Goal: Information Seeking & Learning: Compare options

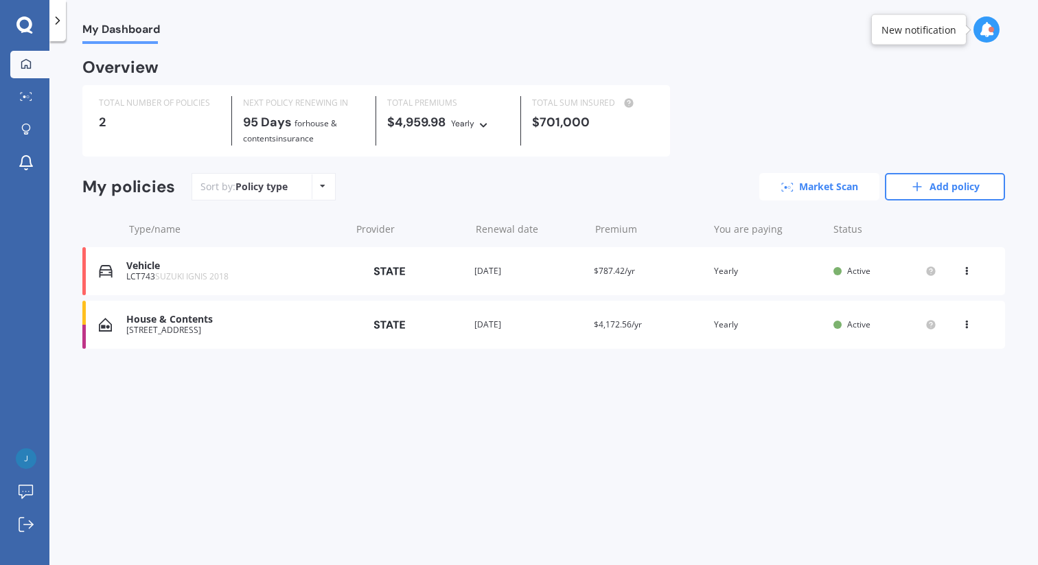
click at [815, 187] on link "Market Scan" at bounding box center [819, 186] width 120 height 27
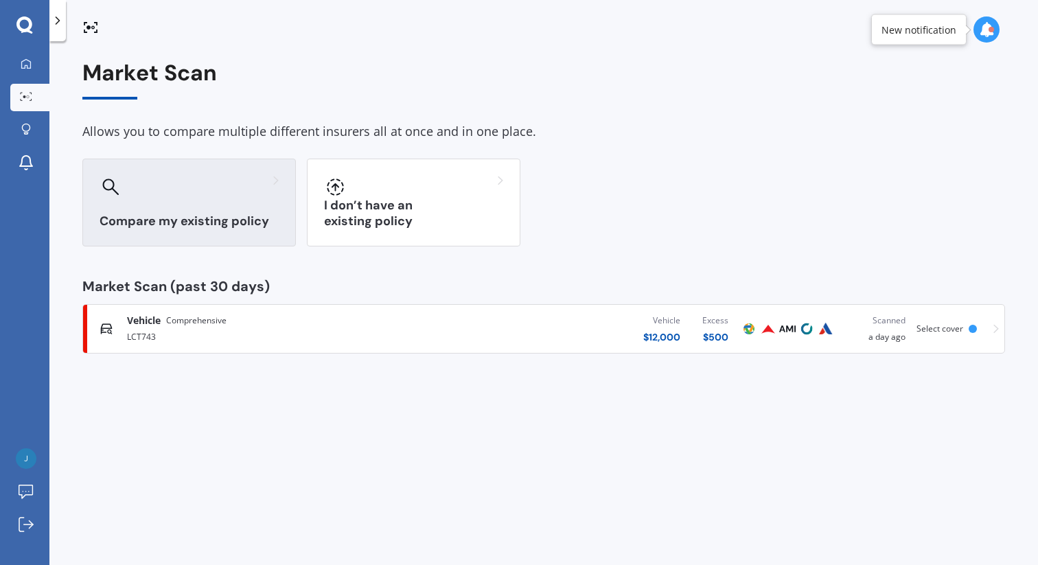
click at [222, 189] on div at bounding box center [189, 187] width 179 height 22
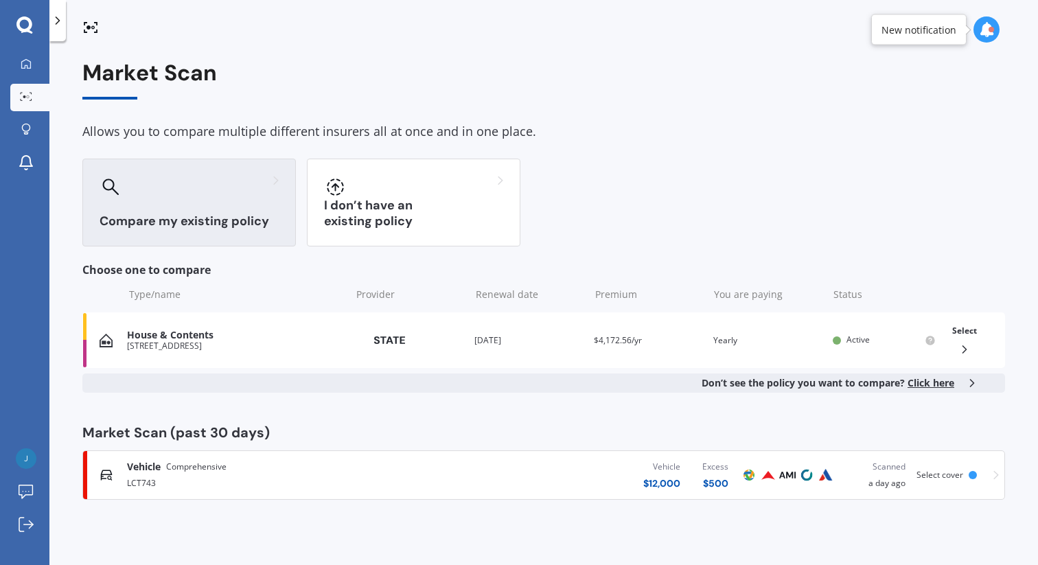
click at [188, 220] on h3 "Compare my existing policy" at bounding box center [189, 221] width 179 height 16
click at [985, 34] on icon at bounding box center [986, 29] width 15 height 15
click at [668, 481] on div "$ 12,000" at bounding box center [661, 483] width 37 height 14
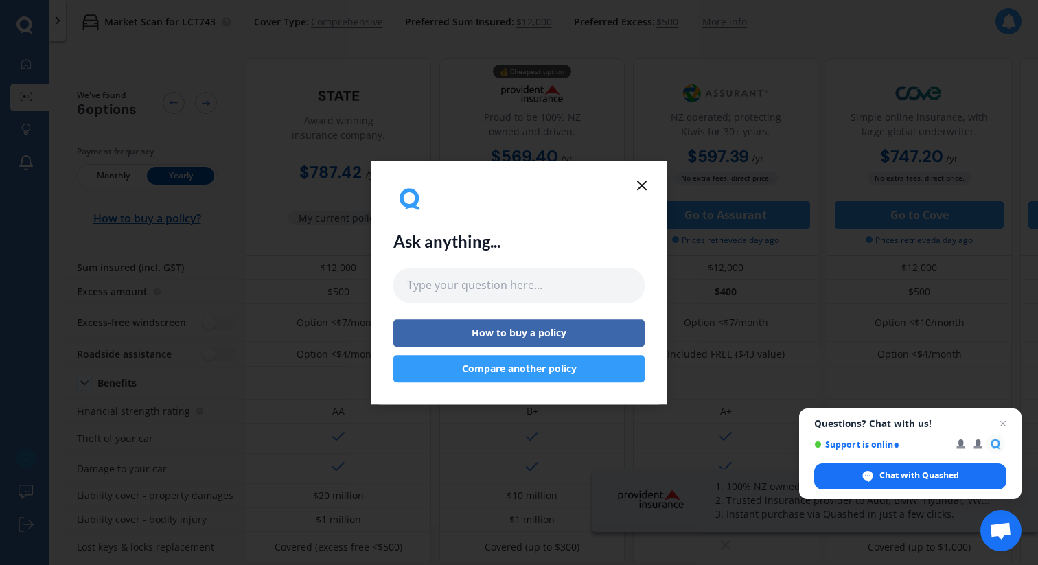
click at [642, 189] on icon at bounding box center [641, 185] width 16 height 16
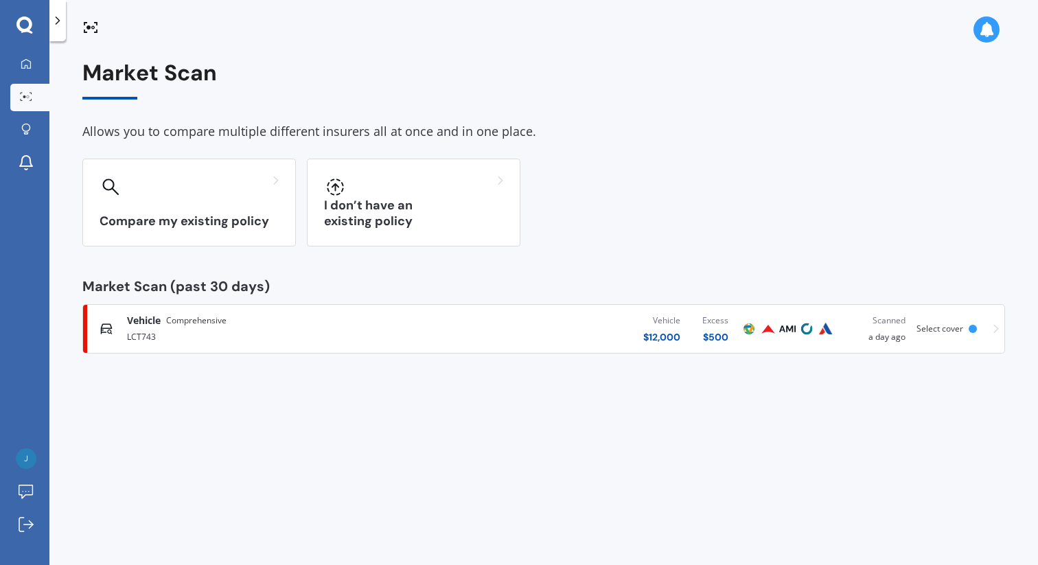
click at [418, 335] on div "LCT743" at bounding box center [273, 335] width 292 height 16
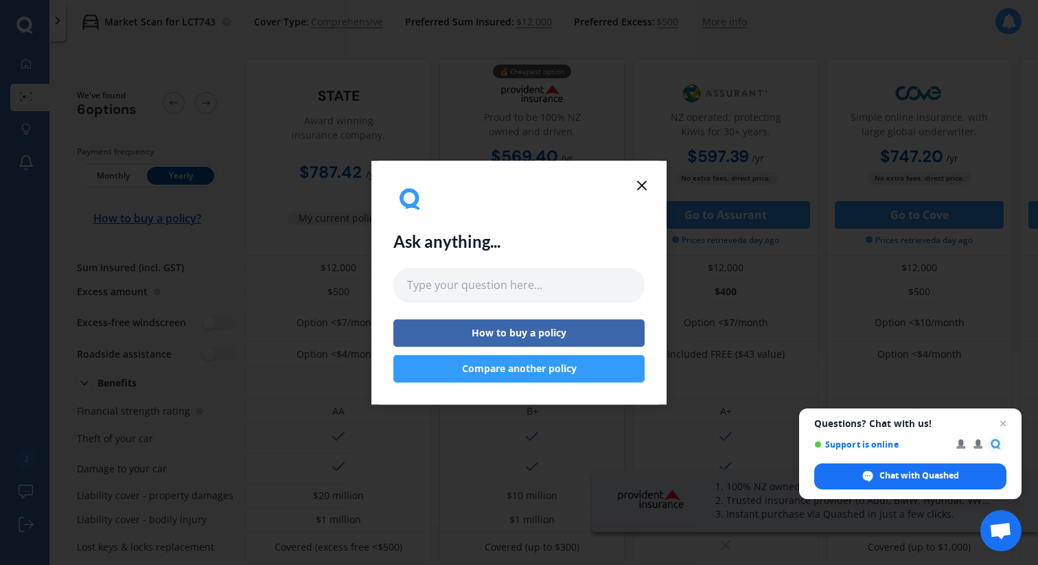
click at [640, 185] on icon at bounding box center [641, 185] width 16 height 16
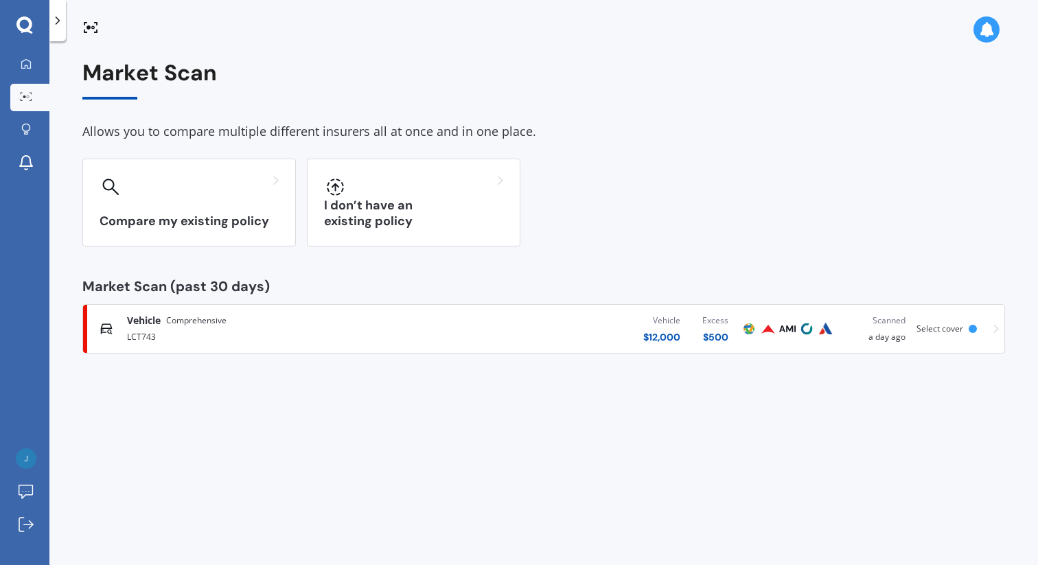
click at [937, 329] on span "Select cover" at bounding box center [939, 329] width 47 height 12
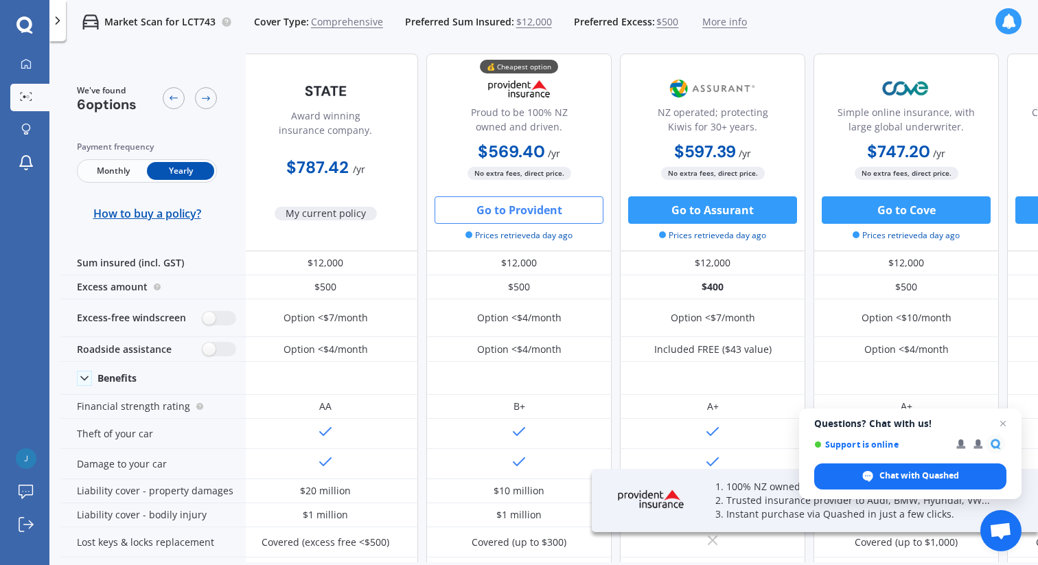
scroll to position [8, 13]
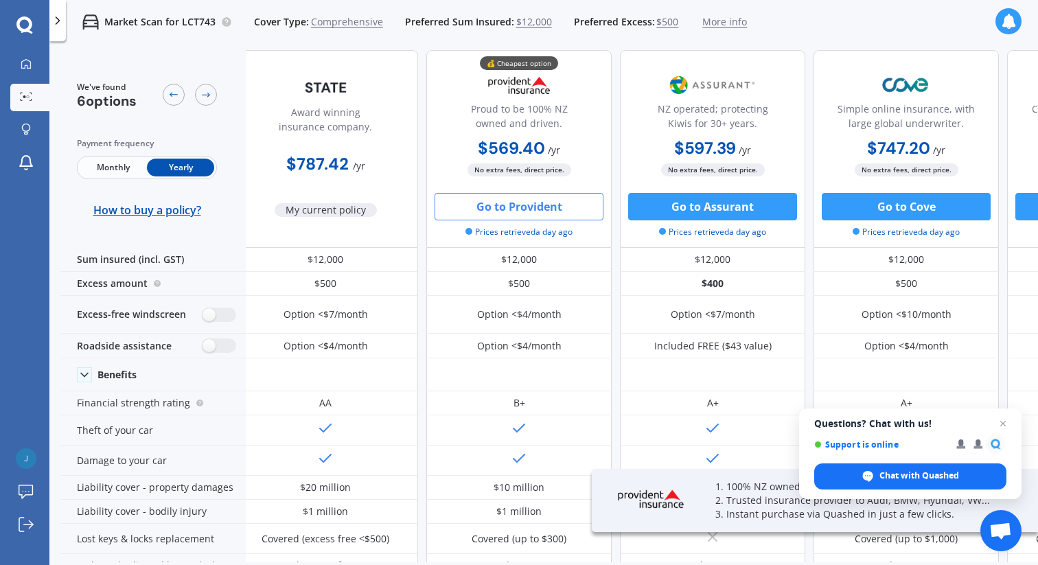
click at [538, 209] on button "Go to Provident" at bounding box center [518, 206] width 169 height 27
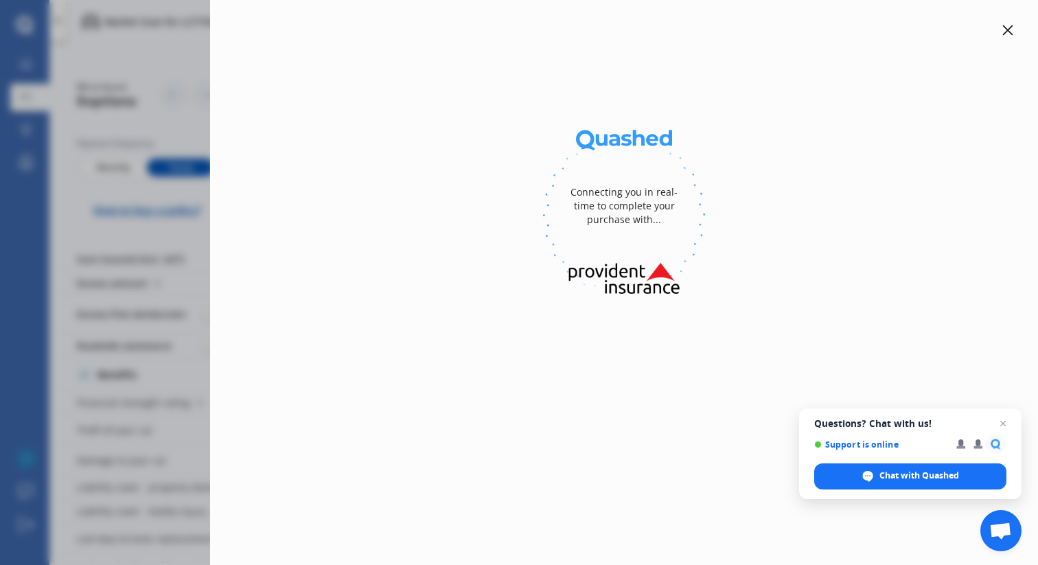
select select "full"
select select "33B Moana Street, Ōtaki Beach 5512"
select select "SUZUKI"
select select "IGNIS"
select select "NO"
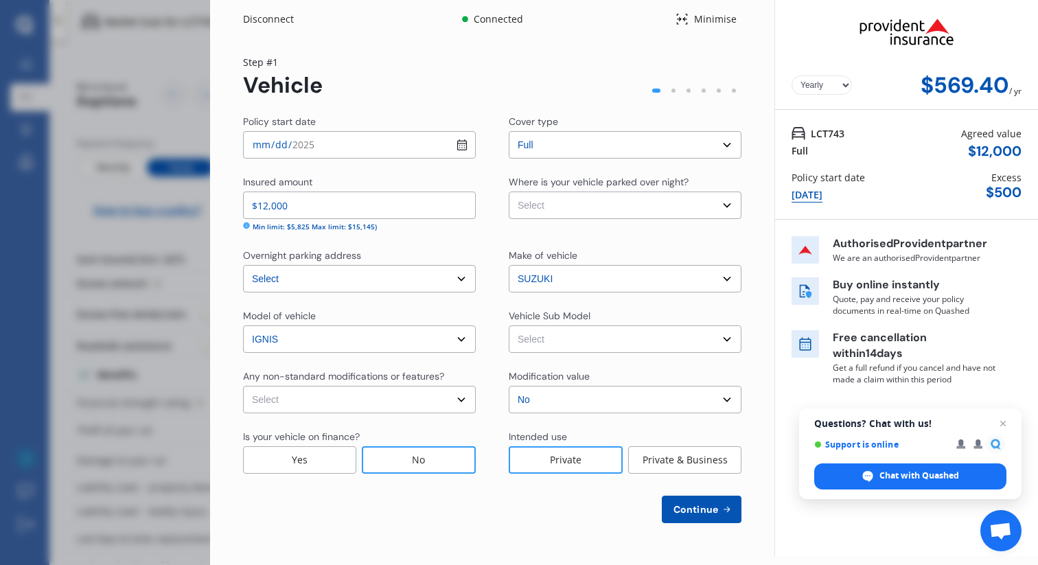
click at [696, 512] on span "Continue" at bounding box center [696, 509] width 50 height 11
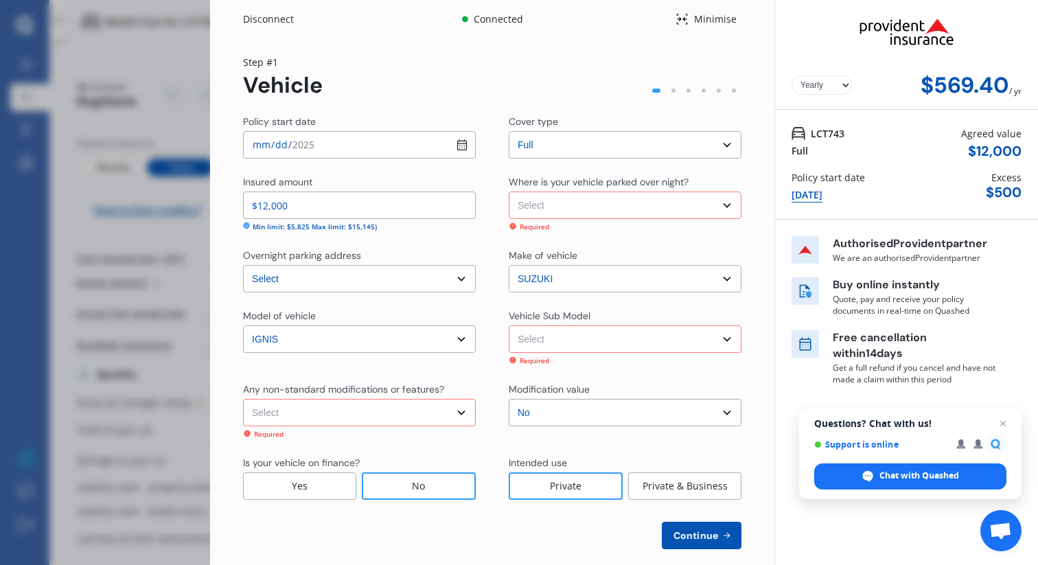
click at [723, 208] on select "Select Garage (fully enclosed) Off Street Parking Other" at bounding box center [625, 204] width 233 height 27
select select "OFF-STREET"
click at [509, 191] on select "Select Garage (fully enclosed) Off Street Parking Other" at bounding box center [625, 204] width 233 height 27
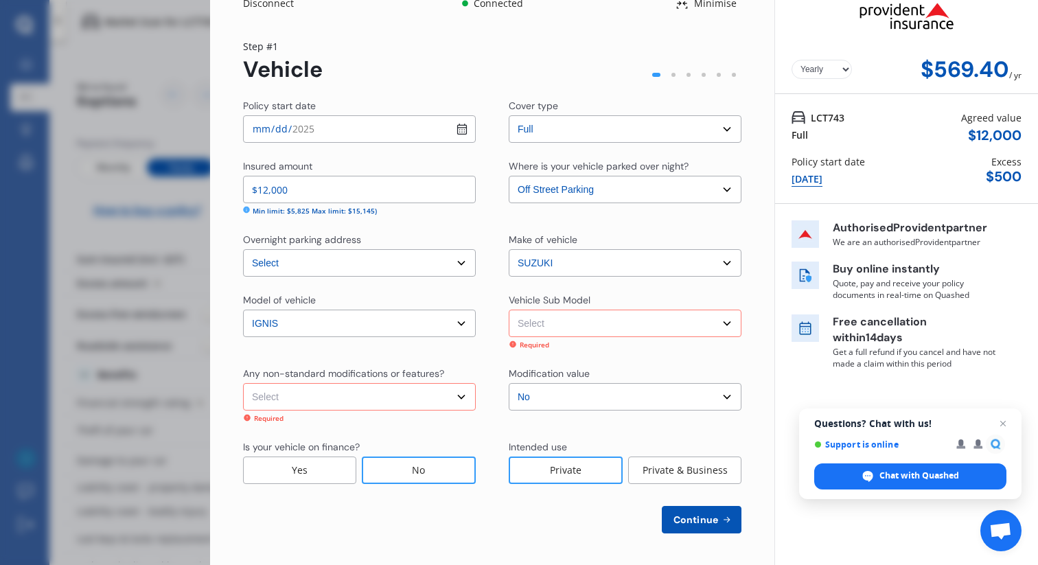
scroll to position [17, 0]
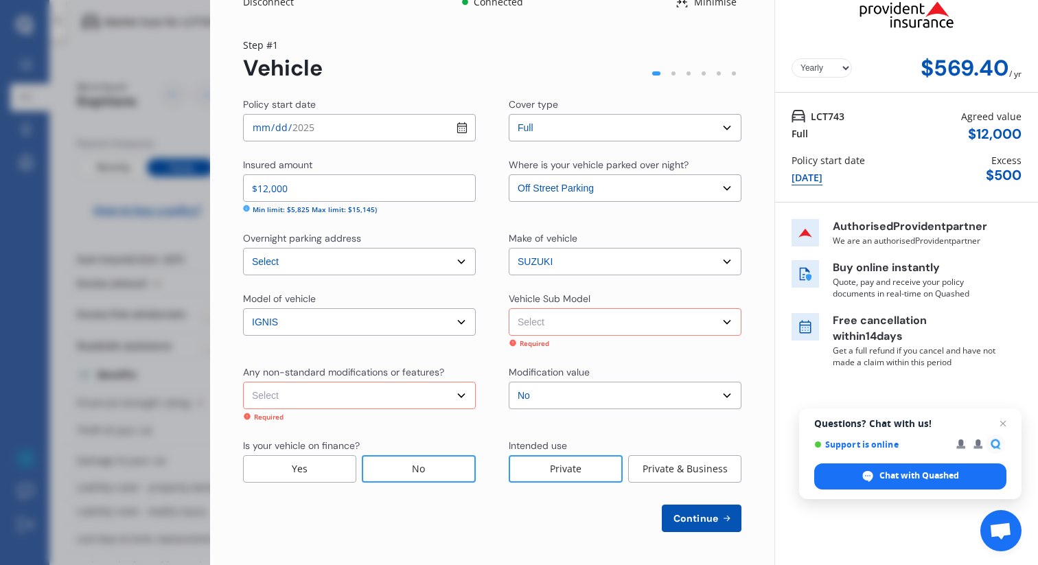
click at [719, 321] on select "Select Ignis MF GLX Hatchback 5dr Man 5sp 1.2i MY17" at bounding box center [625, 321] width 233 height 27
select select "NZVSUZU2018AEAG"
click at [509, 321] on select "Select Ignis MF GLX Hatchback 5dr Man 5sp 1.2i MY17" at bounding box center [625, 321] width 233 height 27
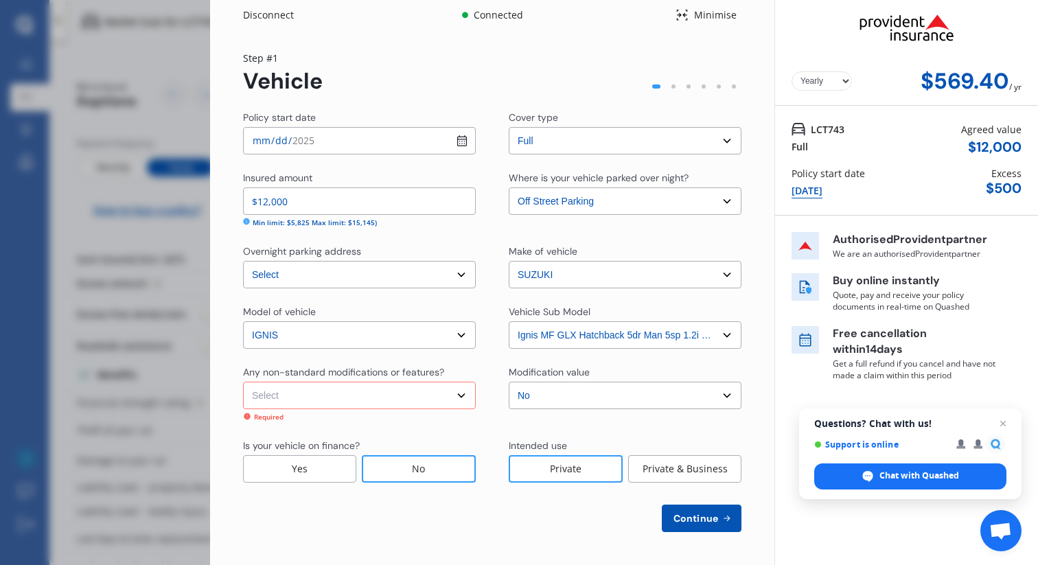
click at [454, 393] on select "Select None Nitrous Oxide System(NOS) Roll Cage Full Racing Harness" at bounding box center [359, 395] width 233 height 27
select select "none"
click at [243, 386] on select "Select None Nitrous Oxide System(NOS) Roll Cage Full Racing Harness" at bounding box center [359, 395] width 233 height 27
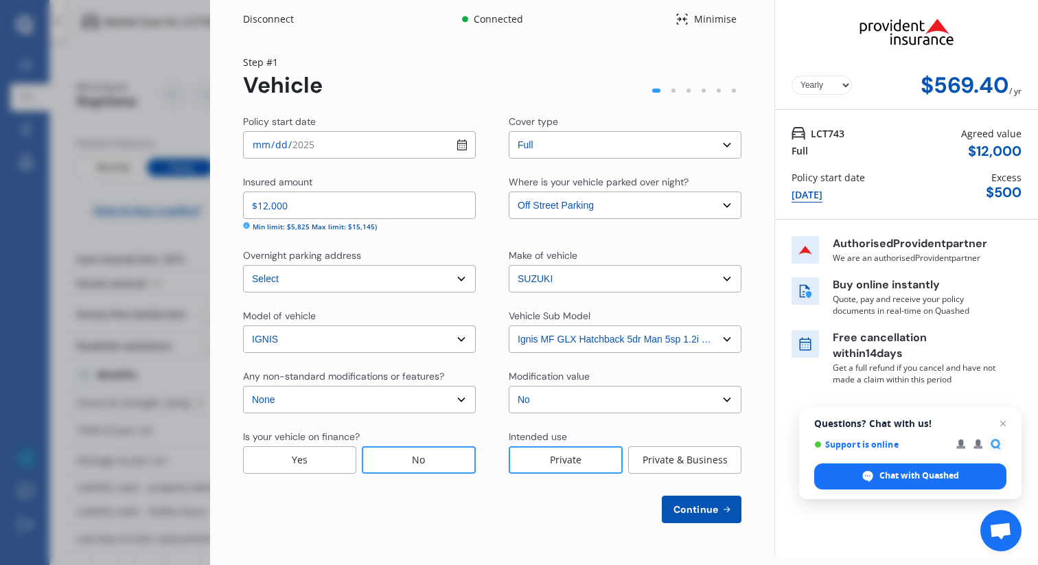
click at [701, 510] on span "Continue" at bounding box center [696, 509] width 50 height 11
select select "18"
select select "04"
select select "1959"
select select "NZ_FULL"
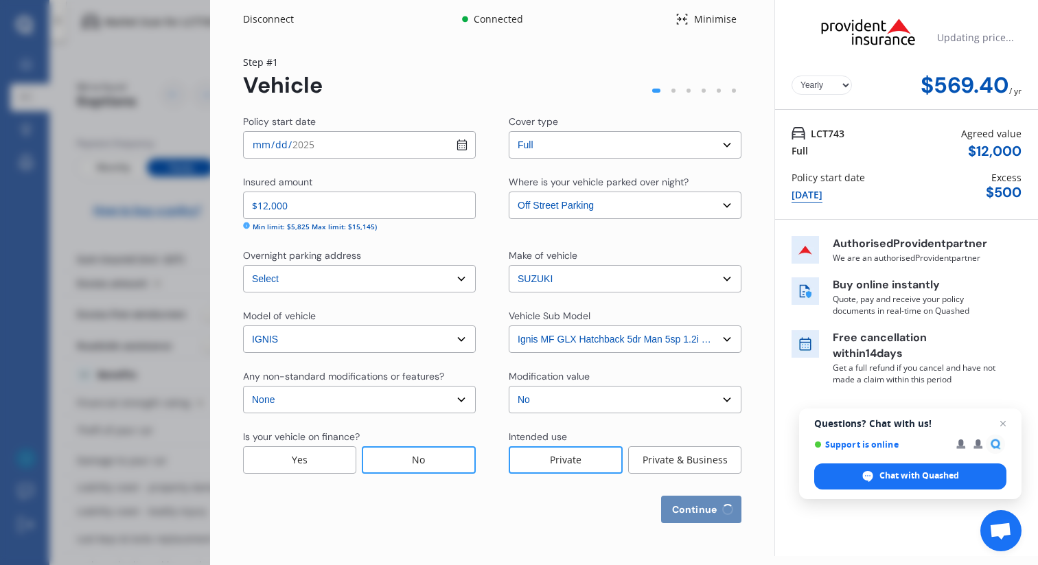
select select "0"
select select "25"
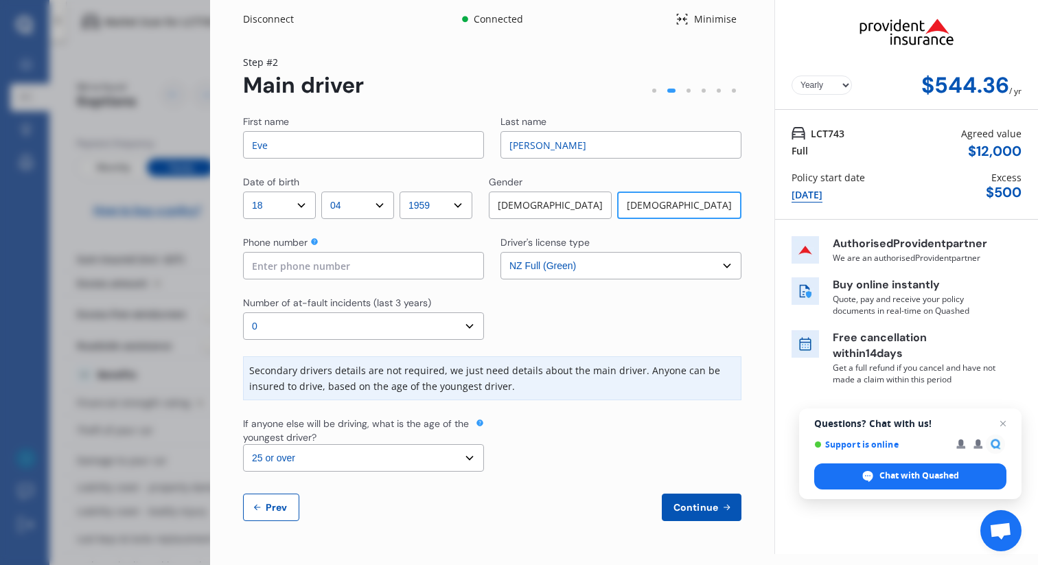
click at [467, 328] on select "Select number of at-fault incidents (last 3 years) 0 1 2 3 4 5 or more" at bounding box center [363, 325] width 241 height 27
select select "1"
click at [243, 312] on select "Select number of at-fault incidents (last 3 years) 0 1 2 3 4 5 or more" at bounding box center [363, 325] width 241 height 27
click at [721, 504] on icon at bounding box center [727, 507] width 12 height 11
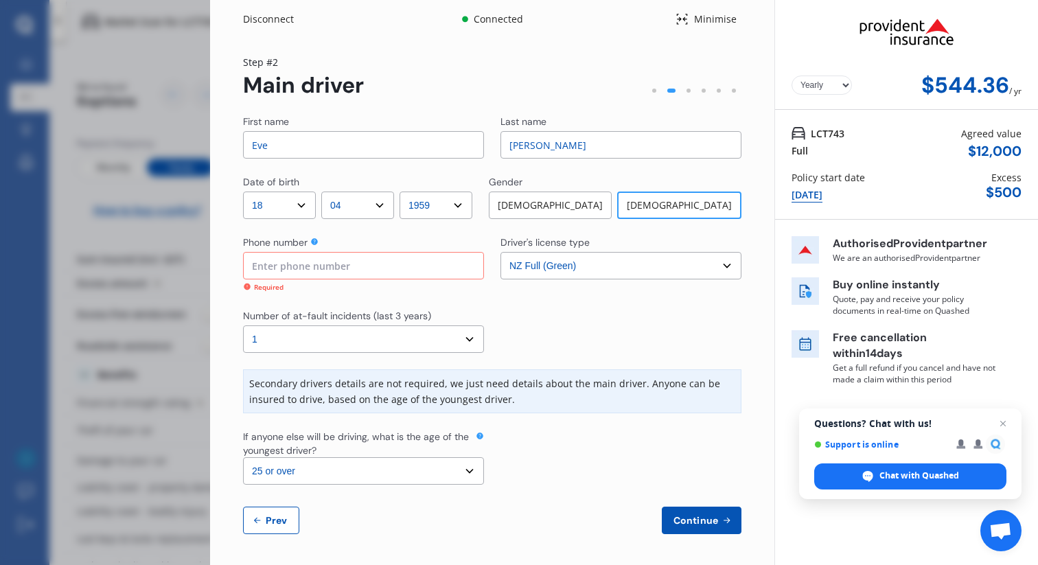
click at [278, 266] on input at bounding box center [363, 265] width 241 height 27
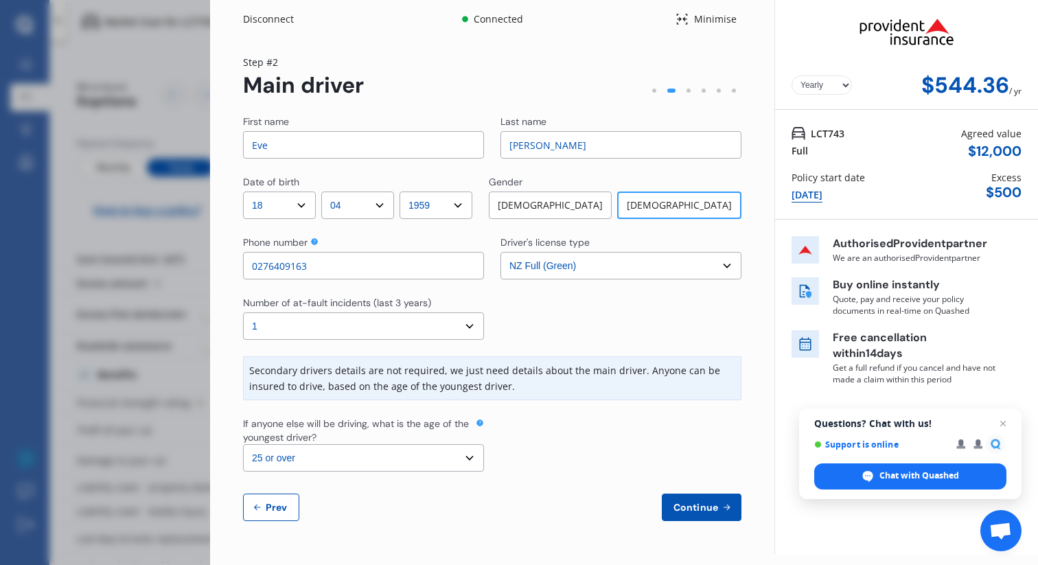
type input "0276409163"
click at [695, 513] on span "Continue" at bounding box center [696, 507] width 50 height 11
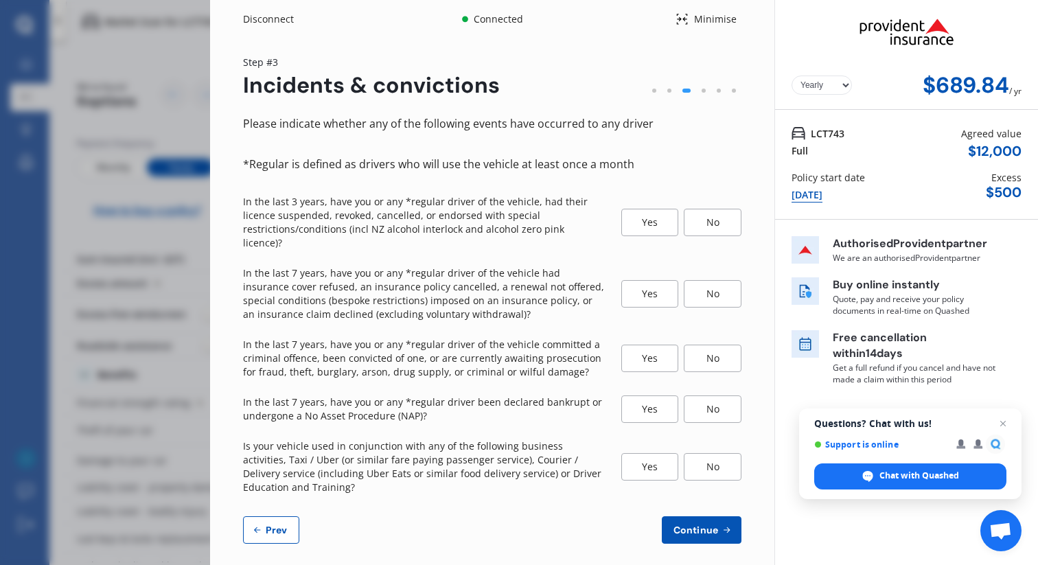
click at [722, 213] on div "No" at bounding box center [713, 222] width 58 height 27
click at [709, 282] on div "No" at bounding box center [713, 293] width 58 height 27
click at [712, 348] on div "No" at bounding box center [713, 358] width 58 height 27
click at [715, 403] on div "No" at bounding box center [713, 408] width 58 height 27
click at [718, 457] on div "No" at bounding box center [713, 466] width 58 height 27
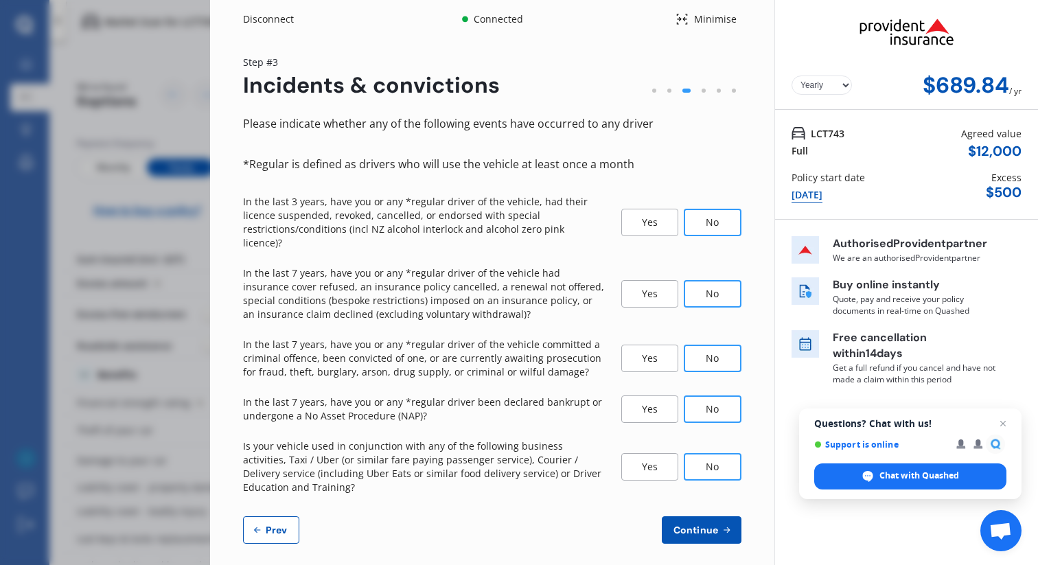
click at [704, 524] on span "Continue" at bounding box center [696, 529] width 50 height 11
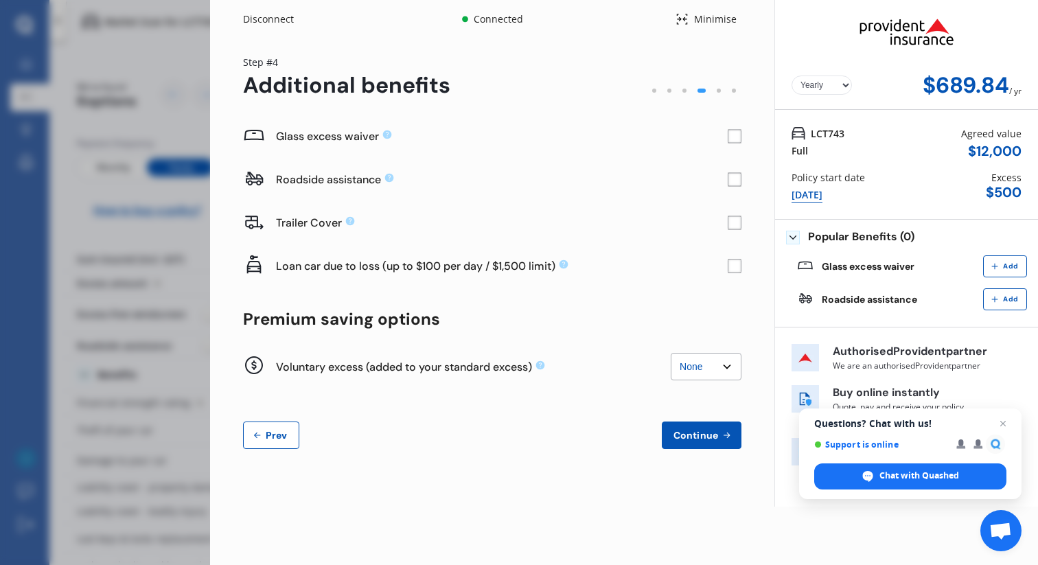
click at [738, 134] on rect at bounding box center [734, 137] width 14 height 14
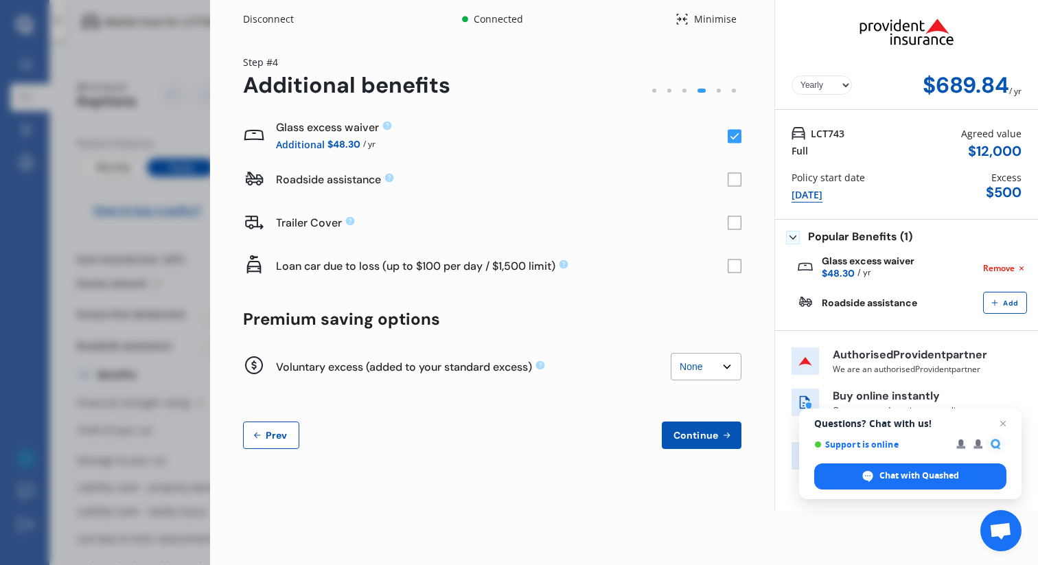
click at [734, 183] on rect at bounding box center [734, 180] width 14 height 14
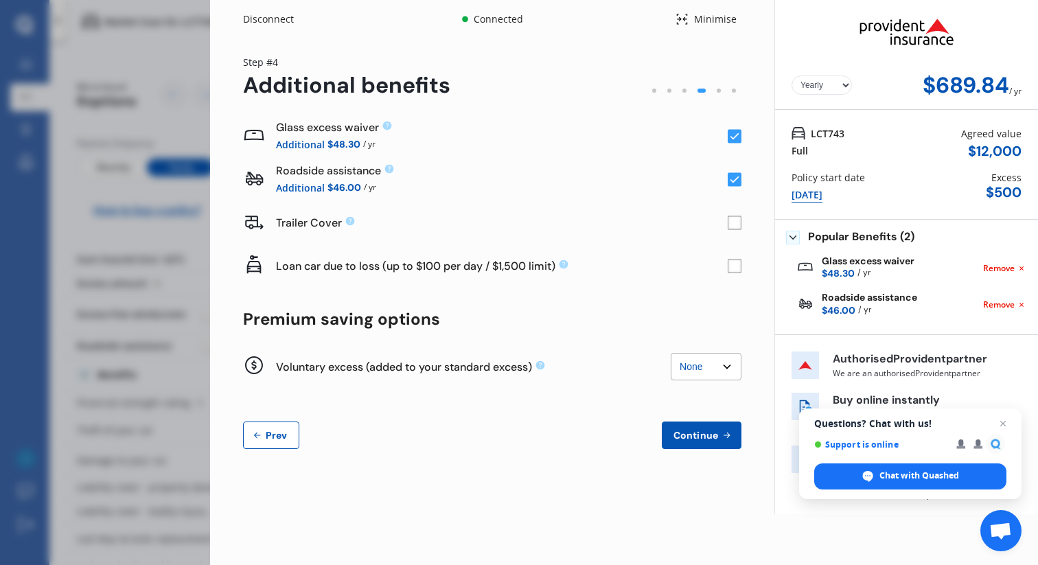
click at [734, 266] on rect at bounding box center [734, 266] width 14 height 14
click at [706, 437] on span "Continue" at bounding box center [696, 435] width 50 height 11
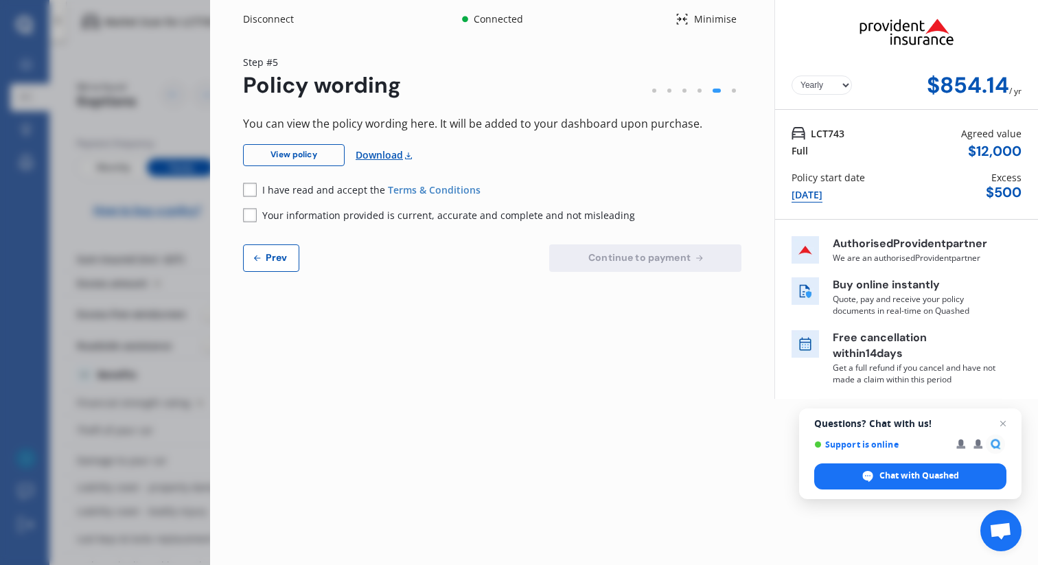
click at [250, 189] on rect at bounding box center [250, 190] width 14 height 14
click at [250, 218] on rect at bounding box center [250, 215] width 14 height 14
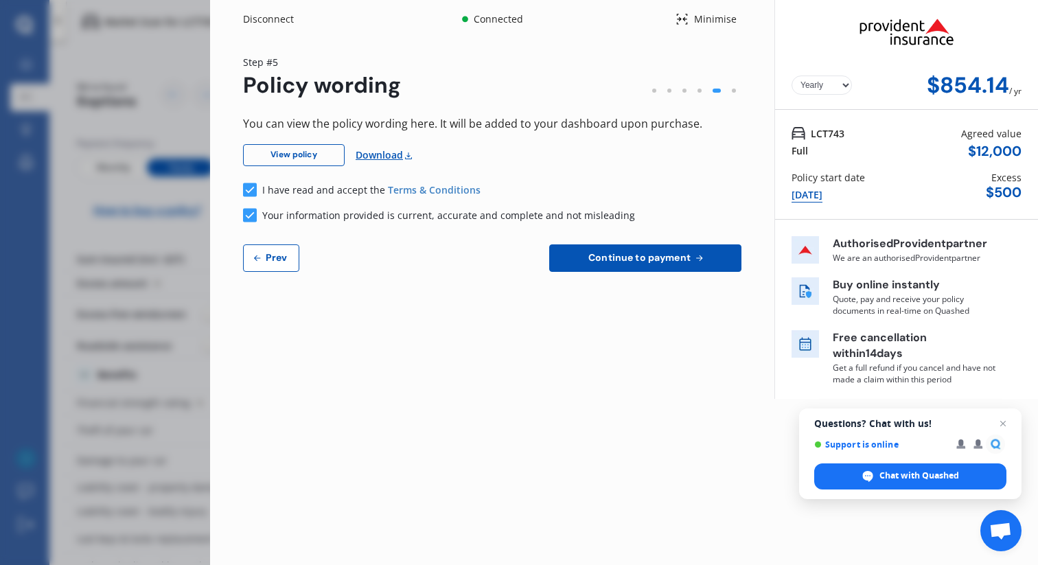
click at [264, 264] on button "Prev" at bounding box center [271, 257] width 56 height 27
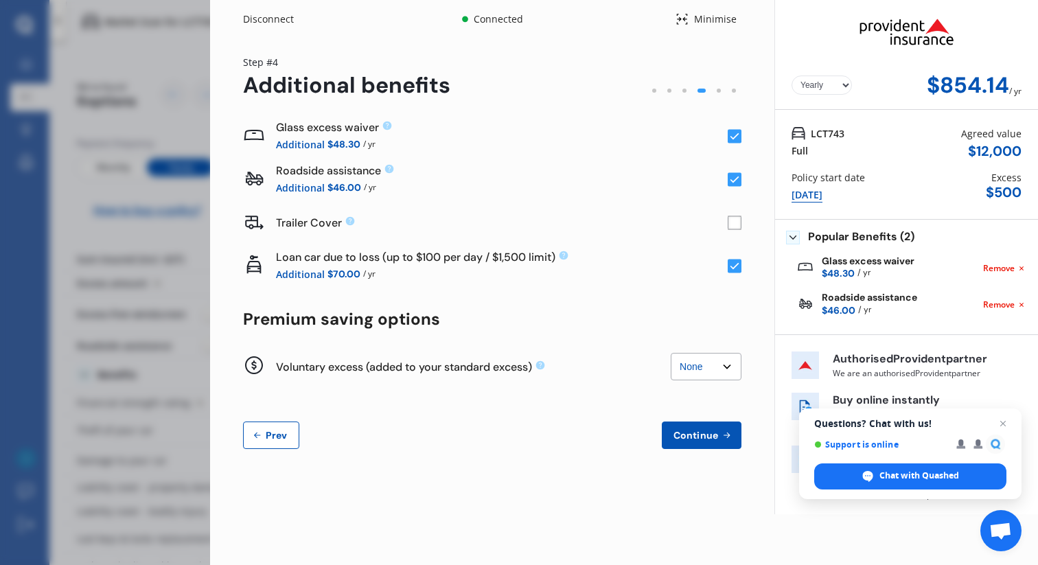
click at [732, 266] on rect at bounding box center [734, 266] width 14 height 14
click at [722, 369] on select "None $200 $450 $700 $950 $1,200 $1,700" at bounding box center [706, 366] width 71 height 27
click at [712, 441] on button "Continue" at bounding box center [702, 434] width 80 height 27
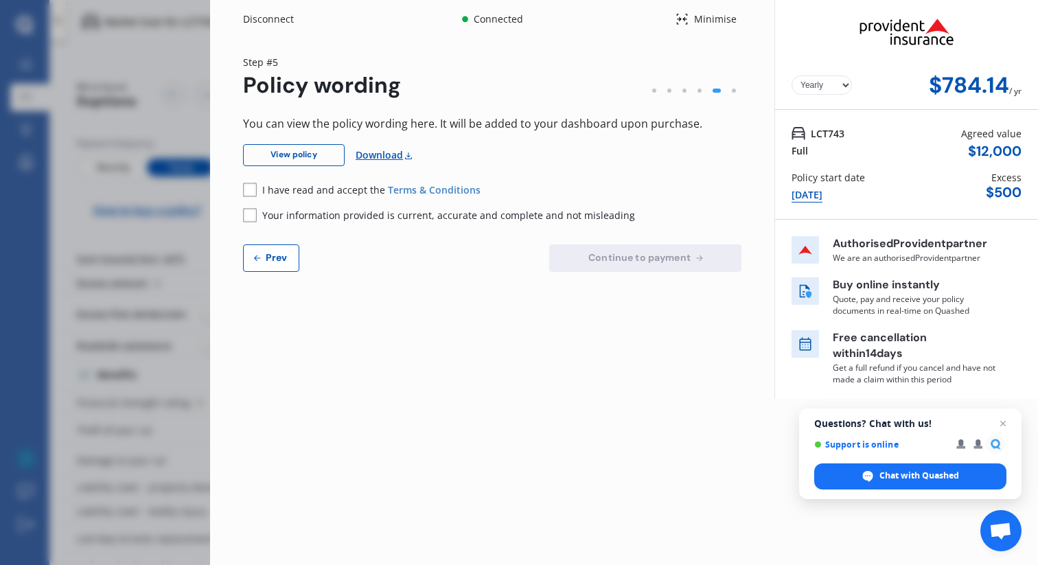
click at [268, 22] on div "Disconnect" at bounding box center [276, 19] width 66 height 14
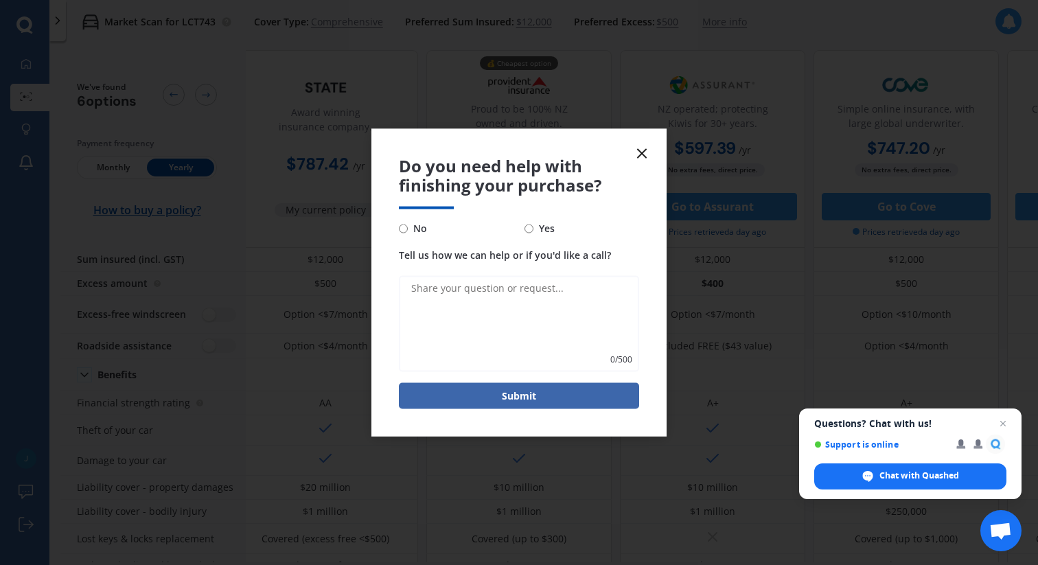
click at [401, 227] on input "No" at bounding box center [403, 228] width 9 height 9
radio input "true"
click at [526, 397] on button "Submit" at bounding box center [519, 396] width 240 height 26
type textarea "more expensive than current policy"
click at [528, 395] on button "Submit" at bounding box center [519, 396] width 240 height 26
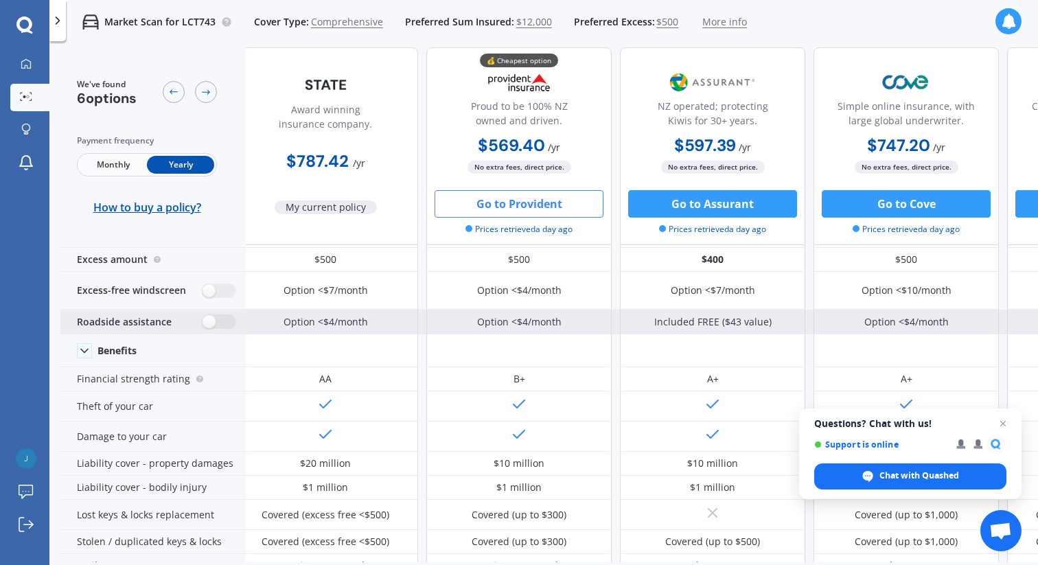
scroll to position [9, 13]
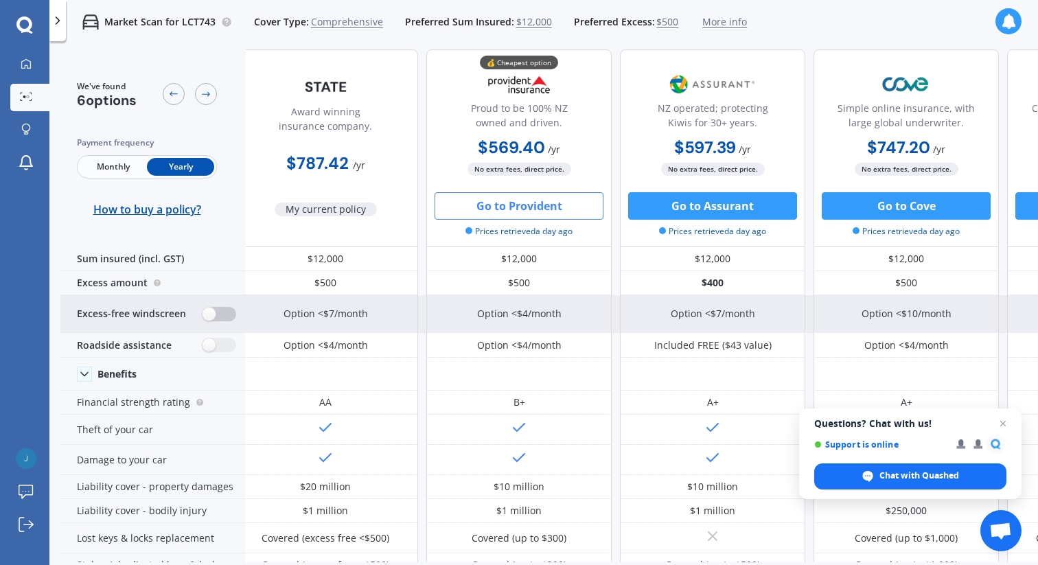
click at [222, 315] on label at bounding box center [219, 314] width 34 height 14
radio input "true"
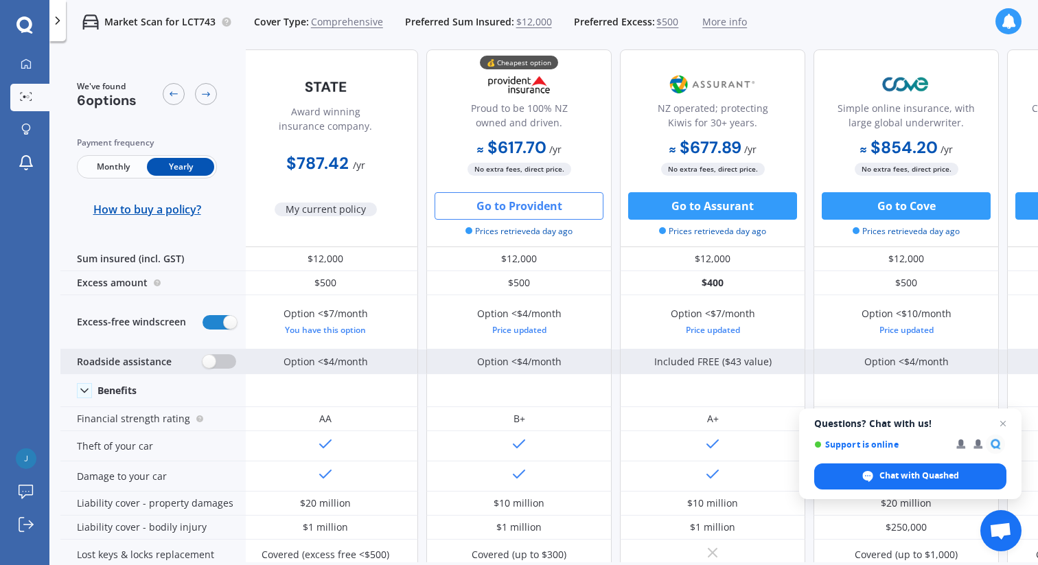
click at [222, 362] on label at bounding box center [219, 361] width 34 height 14
radio input "true"
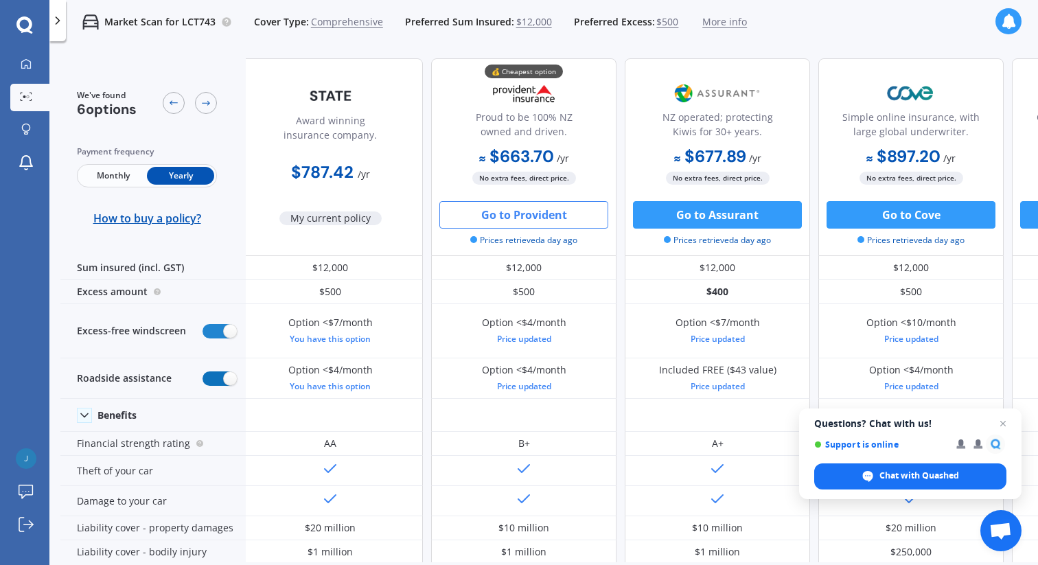
scroll to position [0, 0]
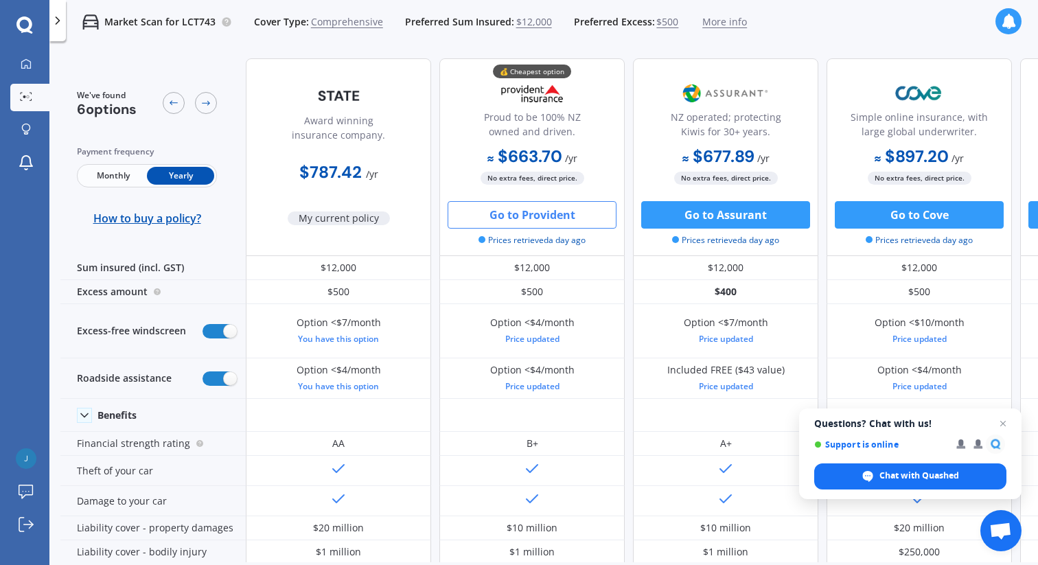
click at [513, 215] on button "Go to Provident" at bounding box center [531, 214] width 169 height 27
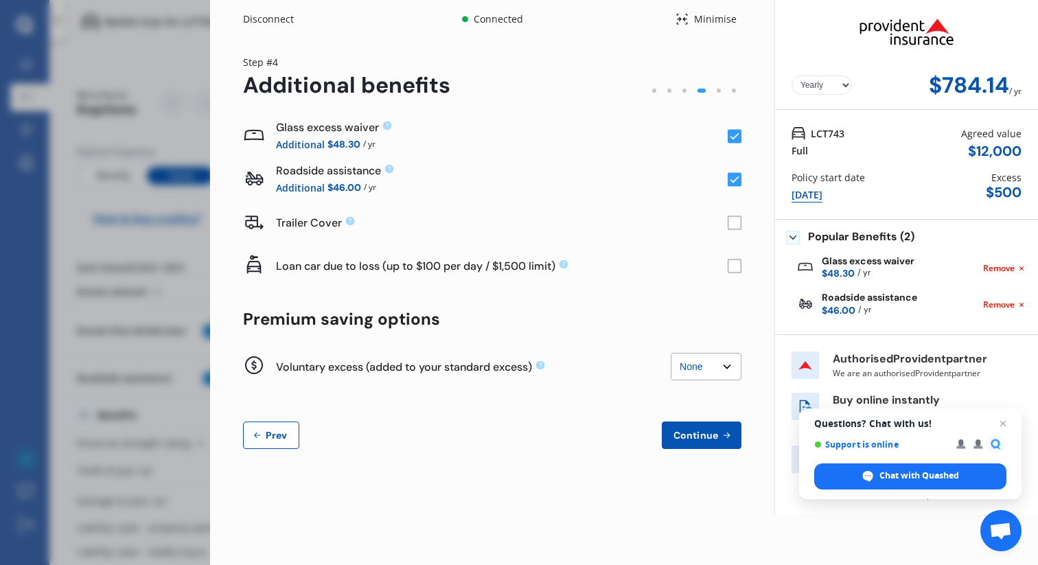
click at [276, 436] on span "Prev" at bounding box center [276, 435] width 27 height 11
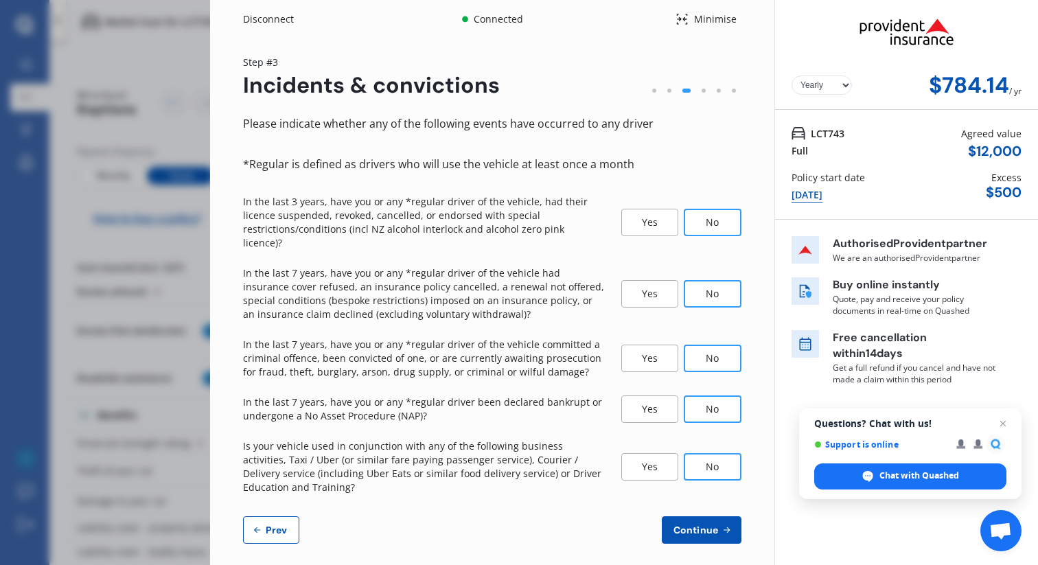
click at [693, 524] on span "Continue" at bounding box center [696, 529] width 50 height 11
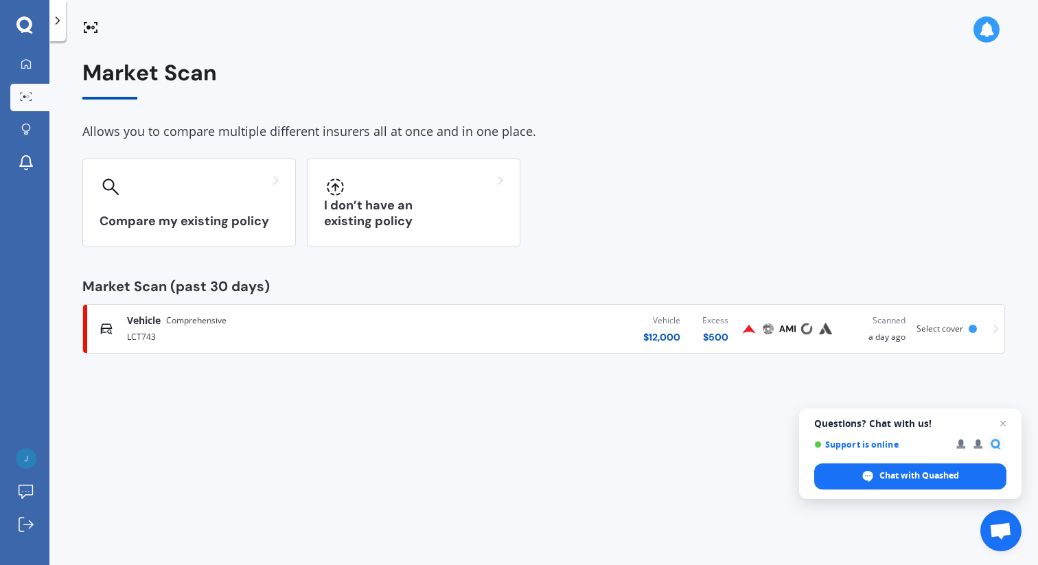
click at [174, 324] on span "Comprehensive" at bounding box center [196, 321] width 60 height 14
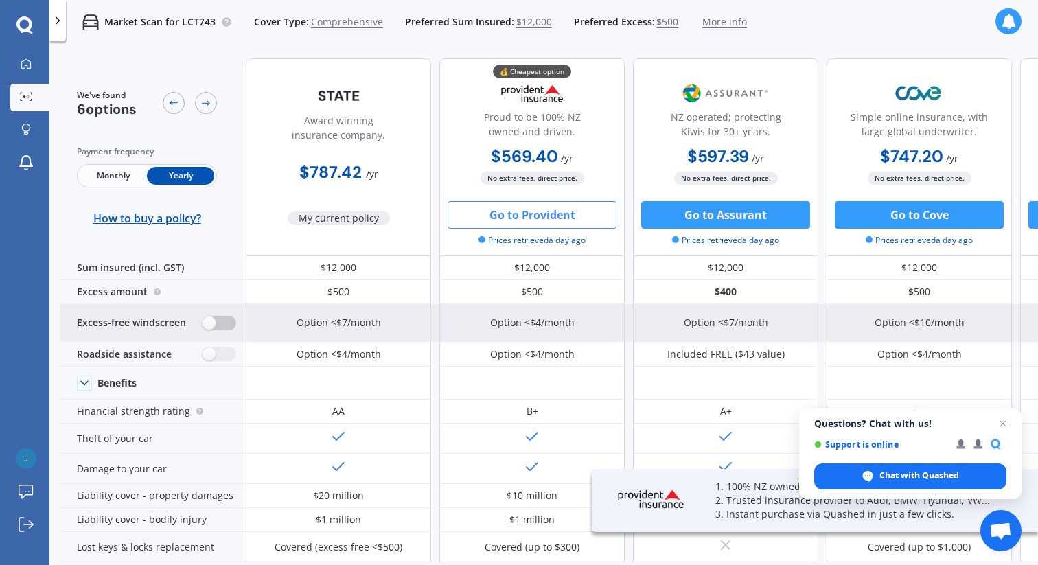
click at [220, 323] on label at bounding box center [219, 323] width 34 height 14
radio input "true"
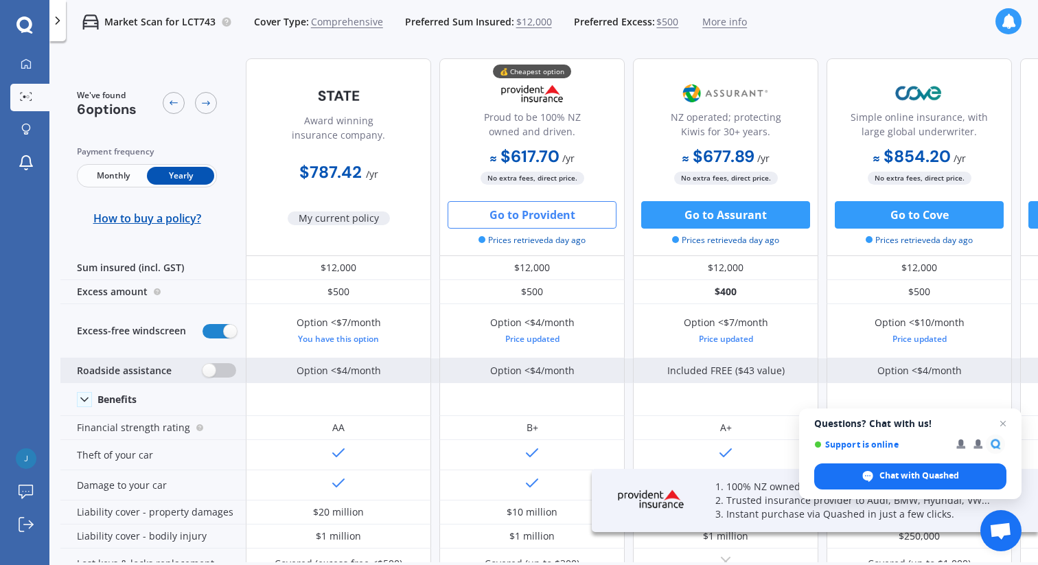
click at [226, 373] on label at bounding box center [219, 370] width 34 height 14
radio input "true"
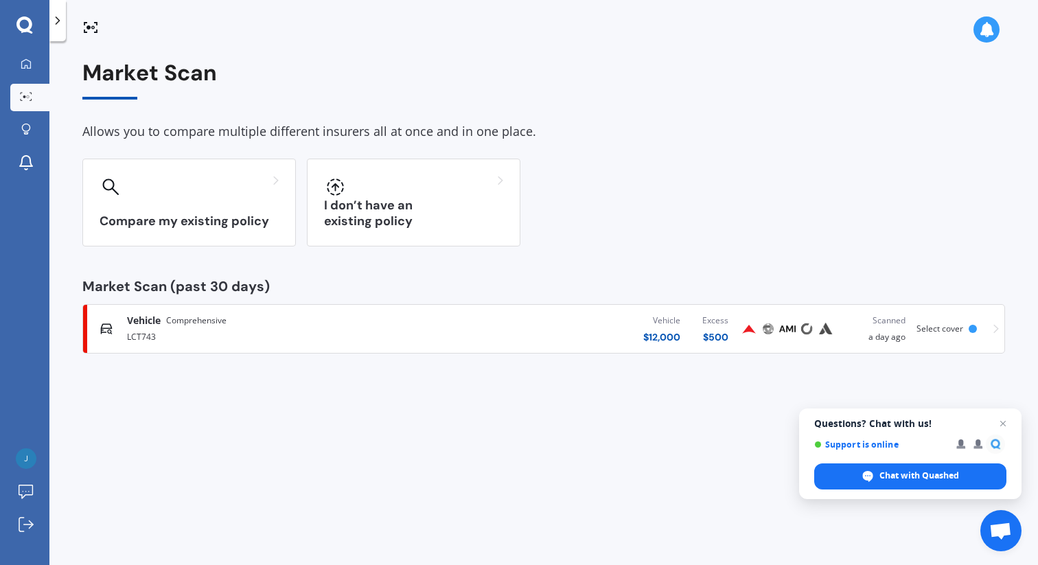
click at [246, 327] on div "LCT743" at bounding box center [273, 335] width 292 height 16
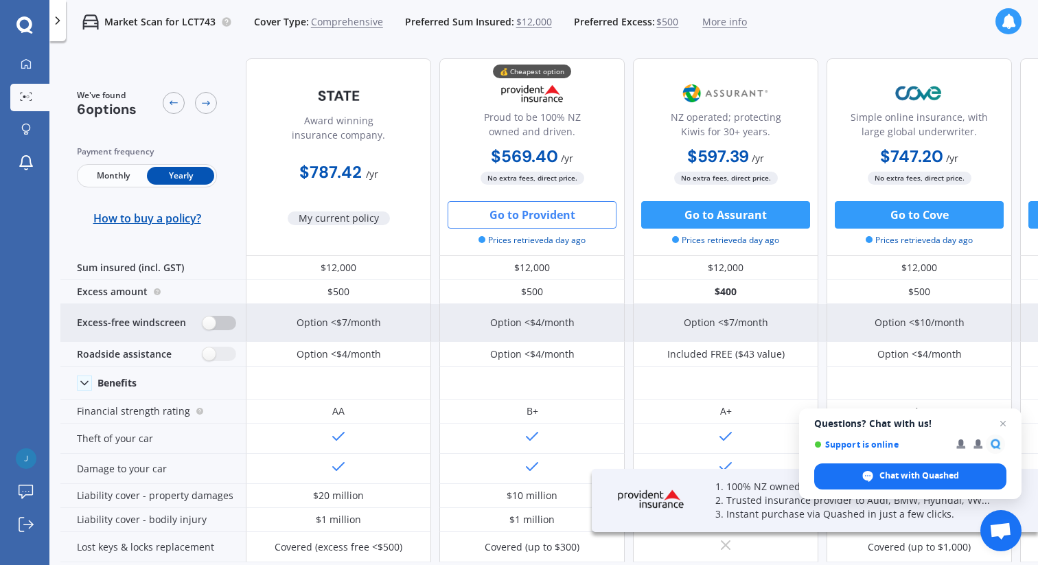
click at [219, 320] on label at bounding box center [219, 323] width 34 height 14
radio input "true"
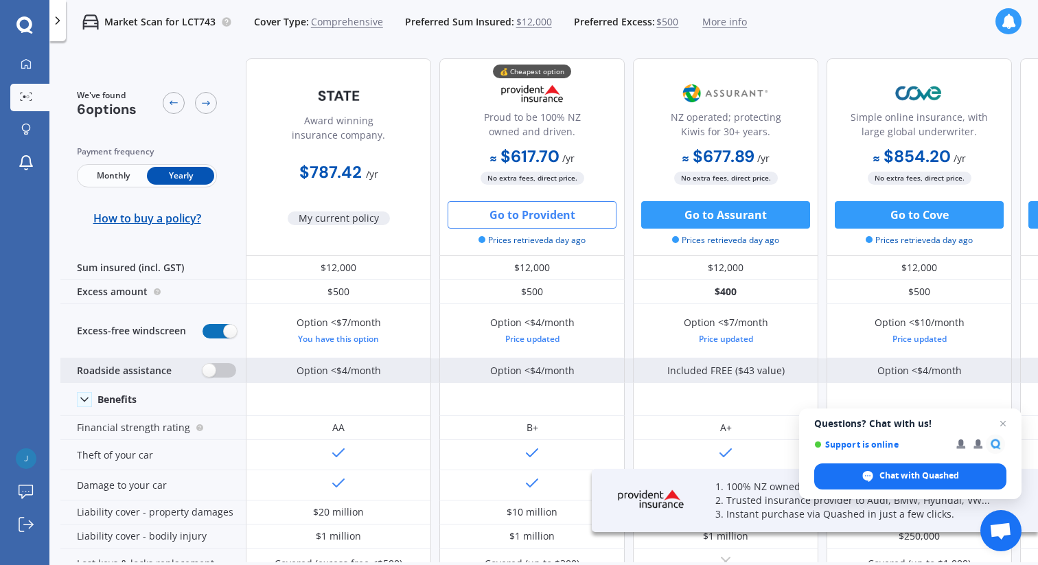
scroll to position [1, 0]
click at [228, 371] on label at bounding box center [219, 369] width 34 height 14
radio input "true"
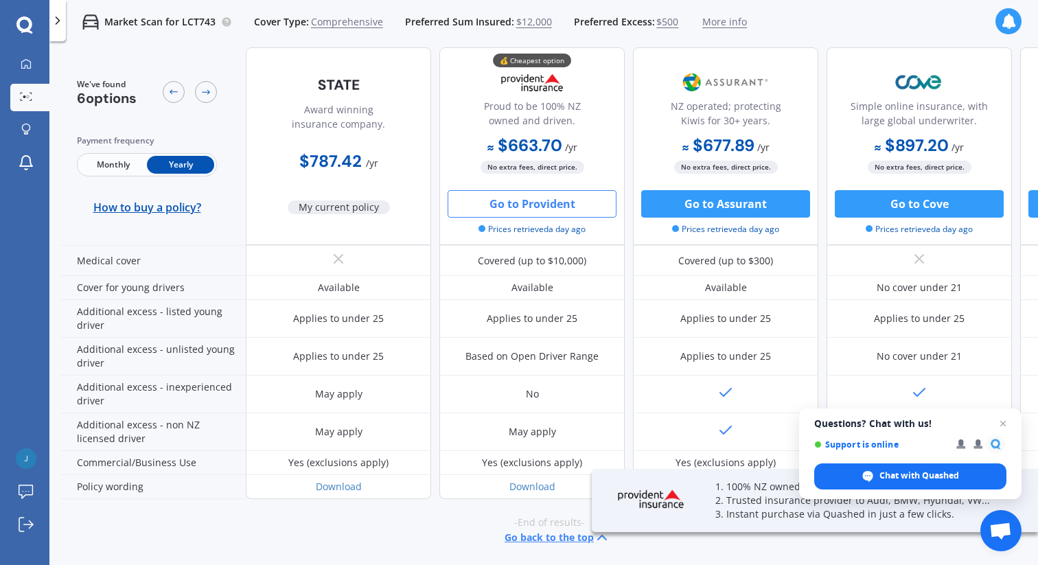
scroll to position [714, 0]
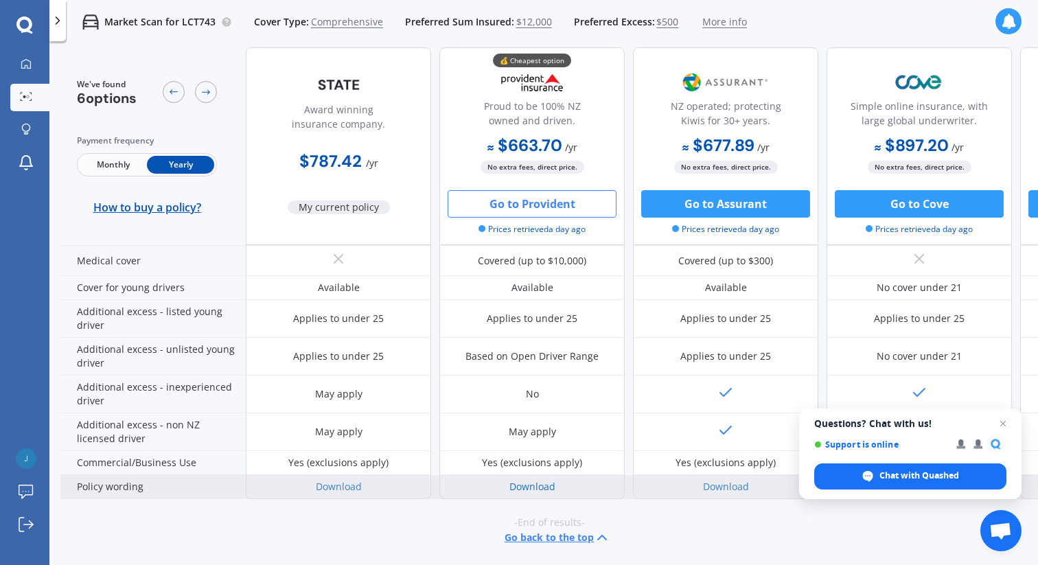
click at [524, 480] on link "Download" at bounding box center [532, 486] width 46 height 13
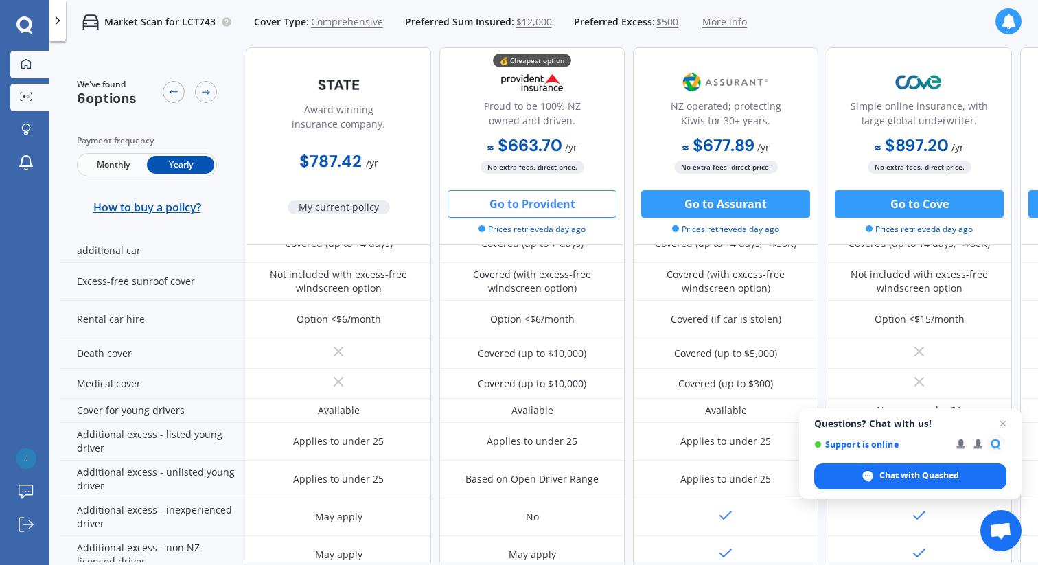
scroll to position [577, 0]
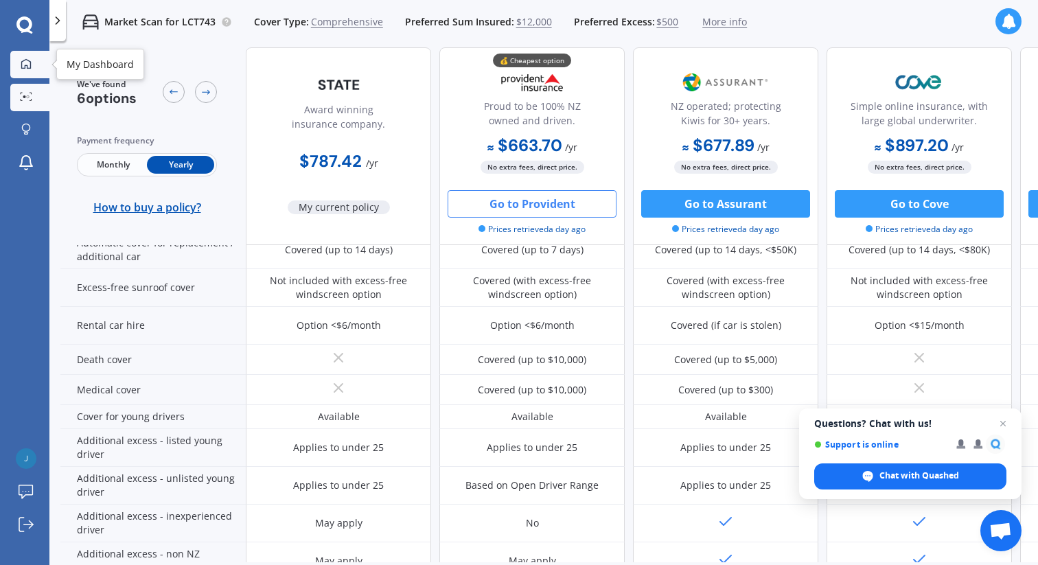
click at [28, 73] on link "My Dashboard" at bounding box center [29, 64] width 39 height 27
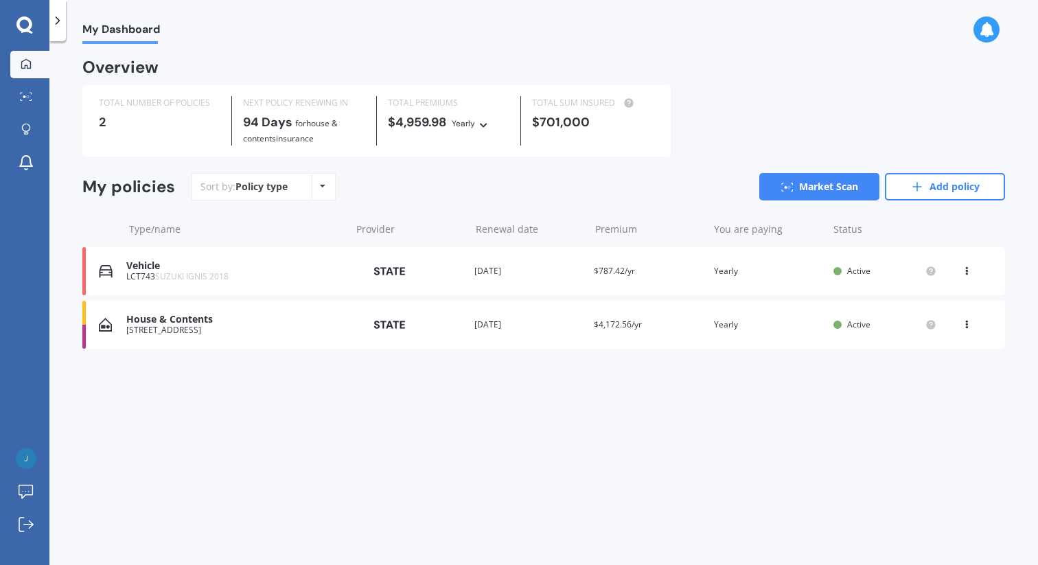
click at [244, 328] on div "33 MOANA STREET OTAKI BEACH OTAKI 5512" at bounding box center [235, 330] width 218 height 10
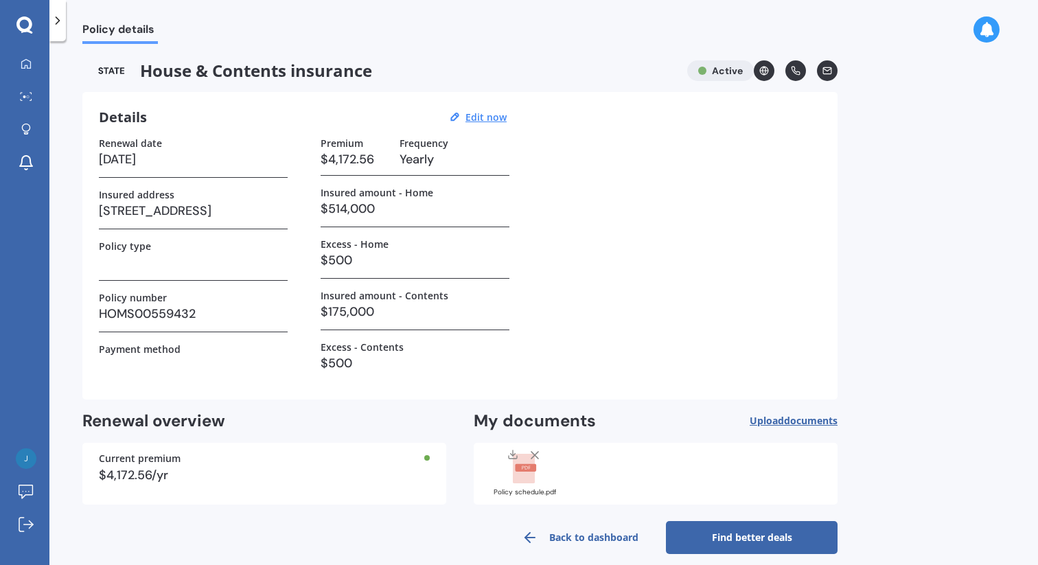
scroll to position [13, 0]
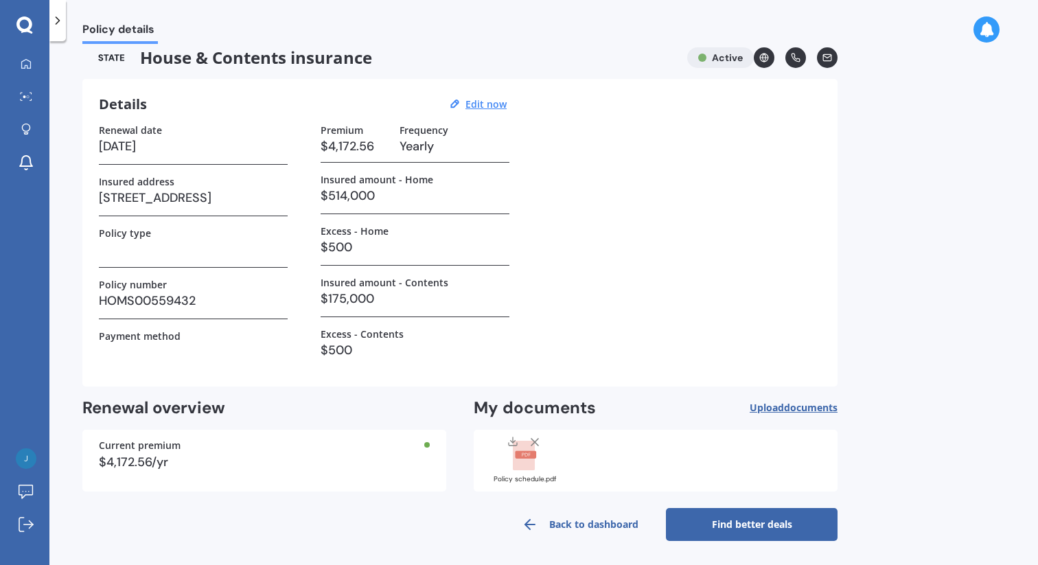
click at [765, 519] on link "Find better deals" at bounding box center [752, 524] width 172 height 33
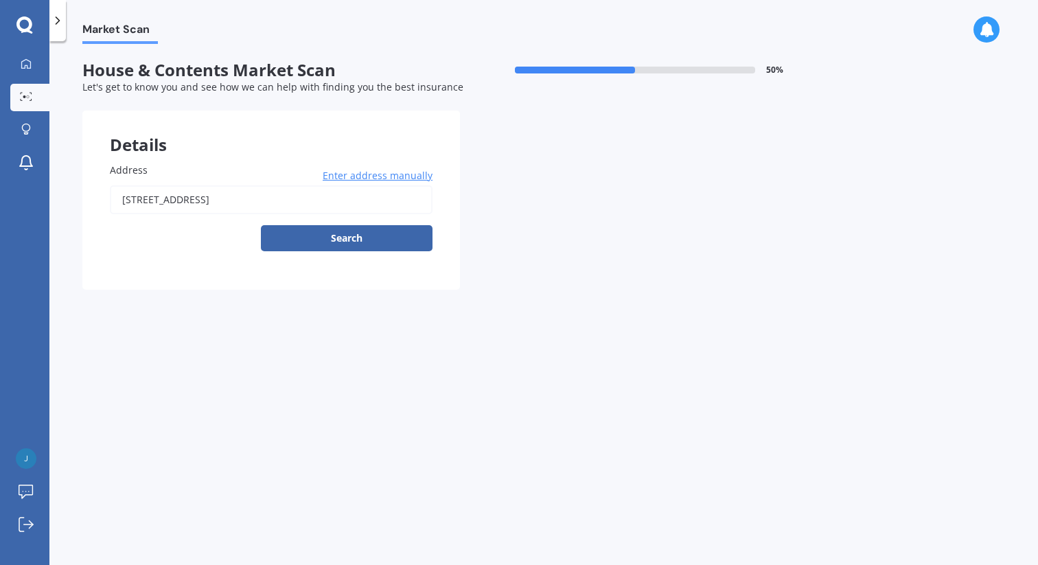
click at [334, 239] on button "Search" at bounding box center [347, 238] width 172 height 26
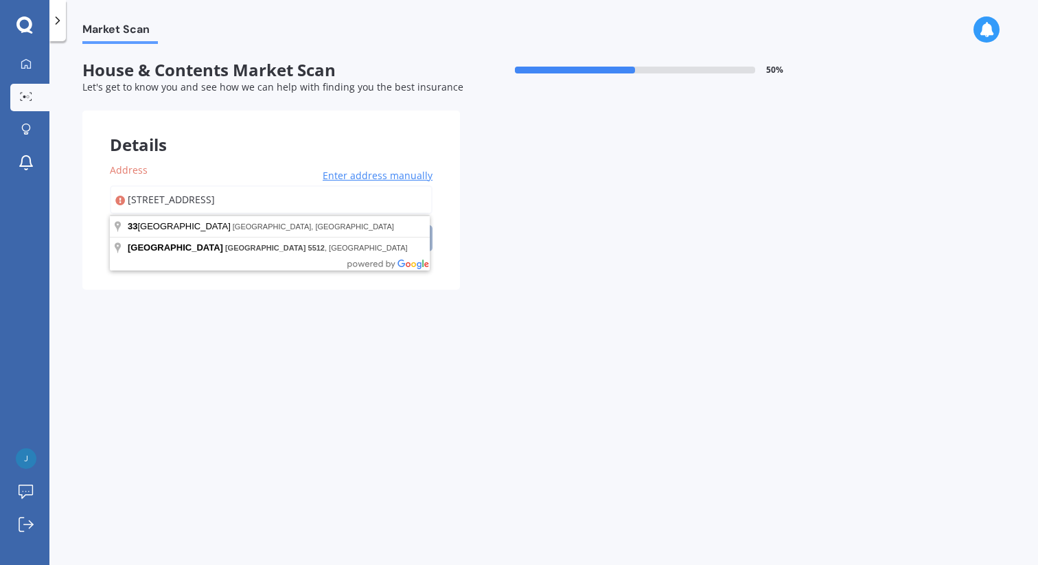
click at [139, 200] on input "33 MOANA STREET OTAKI BEACH OTAKI 5512" at bounding box center [271, 199] width 323 height 29
click at [142, 200] on input "33 MOANA STREET OTAKI BEACH OTAKI 5512" at bounding box center [271, 199] width 323 height 29
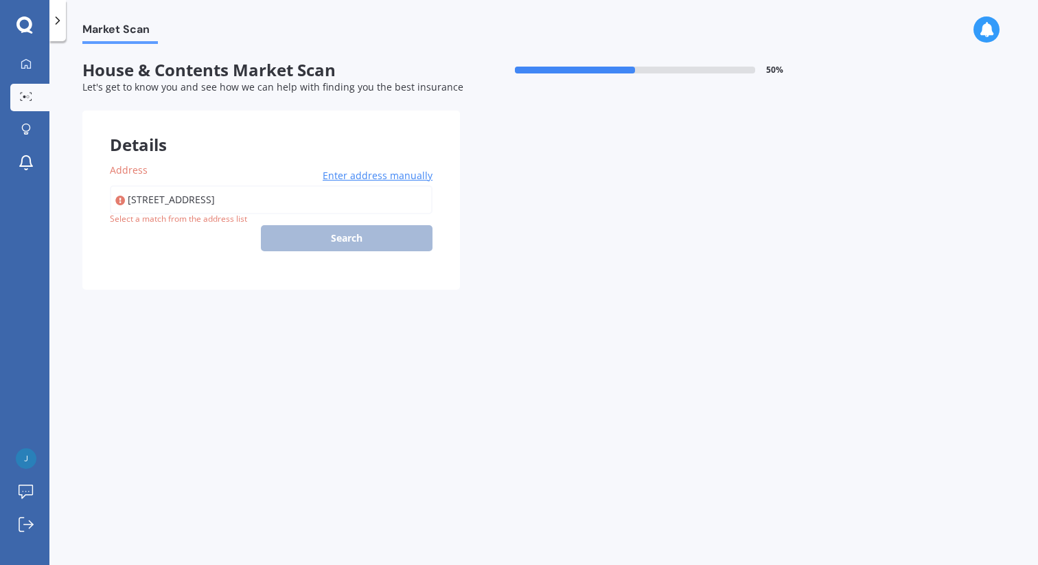
type input "33B Moana Street, Ōtaki Beach 5512"
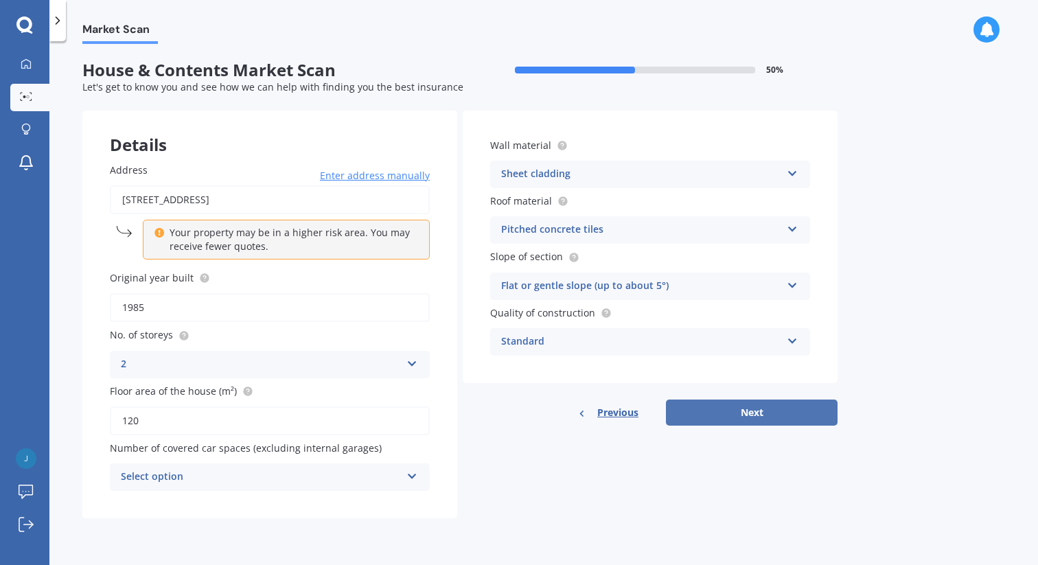
click at [761, 415] on button "Next" at bounding box center [752, 412] width 172 height 26
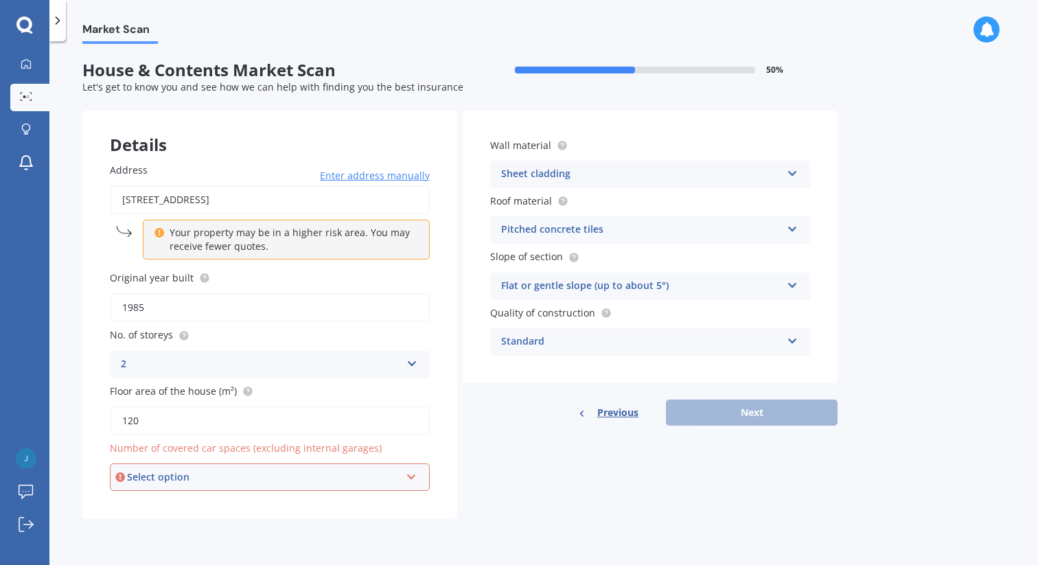
click at [411, 479] on icon at bounding box center [412, 474] width 12 height 10
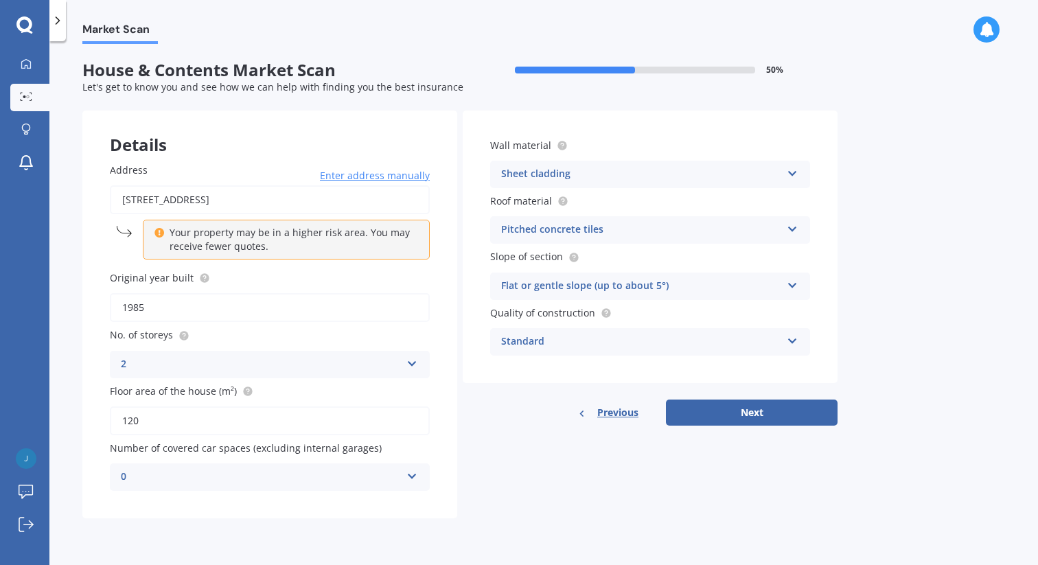
click at [541, 480] on div "Details Address 33B Moana Street, Ōtaki Beach 5512 Enter address manually Your …" at bounding box center [459, 314] width 755 height 408
click at [765, 420] on button "Next" at bounding box center [752, 412] width 172 height 26
select select "18"
select select "04"
select select "1959"
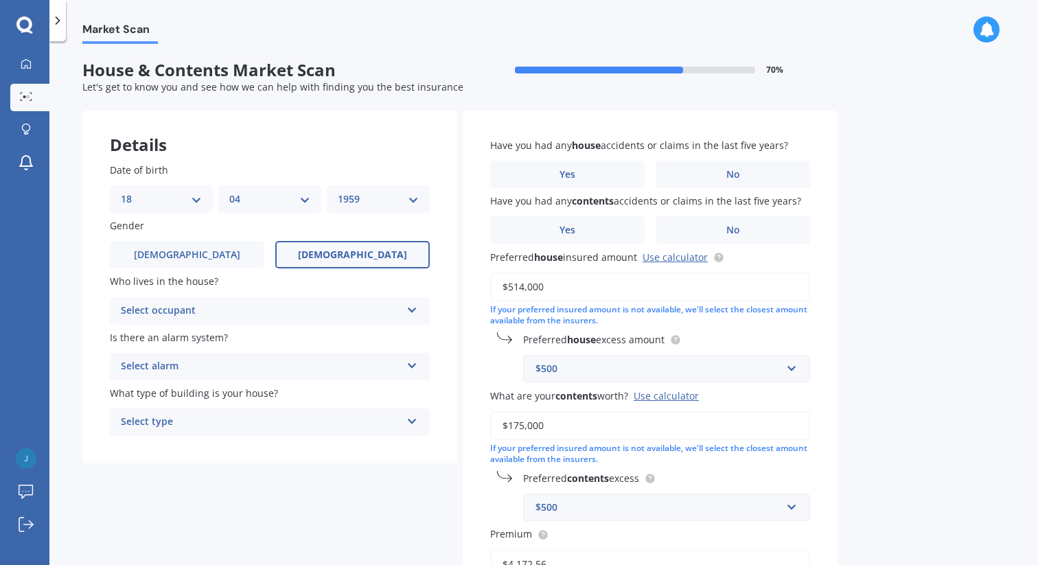
click at [409, 308] on icon at bounding box center [412, 308] width 12 height 10
click at [141, 340] on span "Owner" at bounding box center [136, 337] width 31 height 13
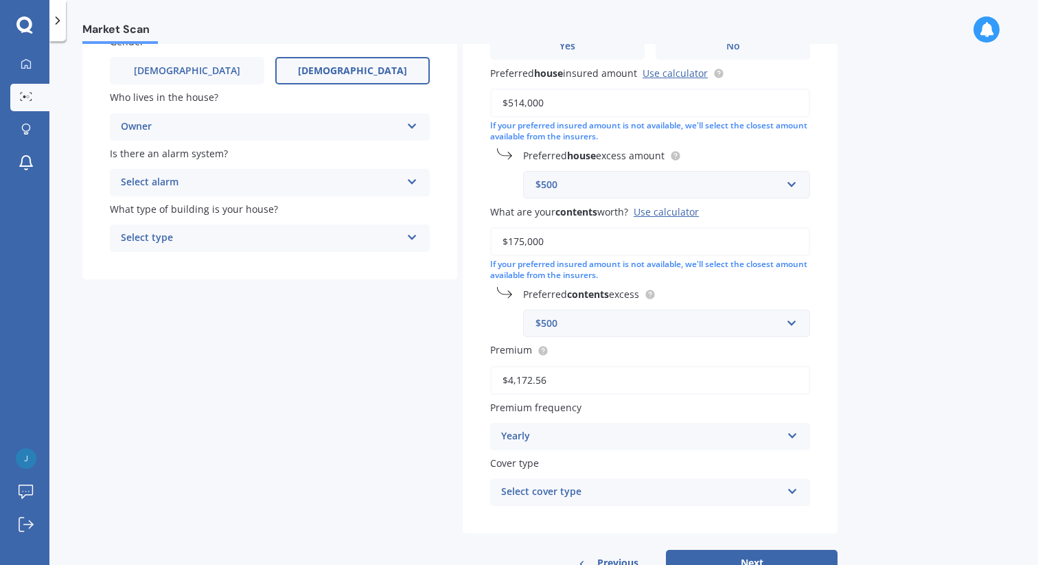
scroll to position [189, 0]
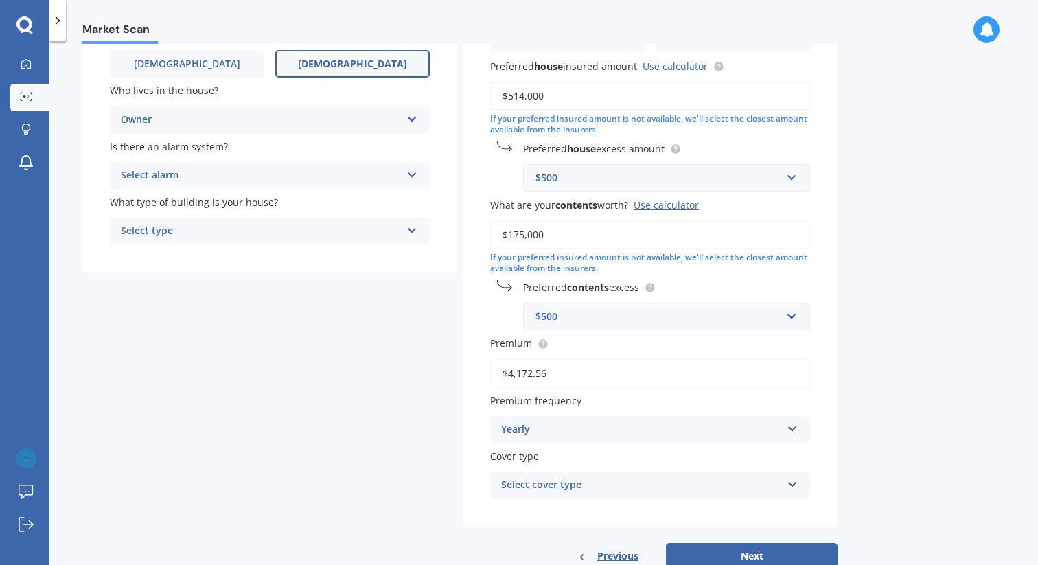
click at [417, 180] on div "Select alarm Yes, monitored Yes, not monitored No" at bounding box center [270, 175] width 320 height 27
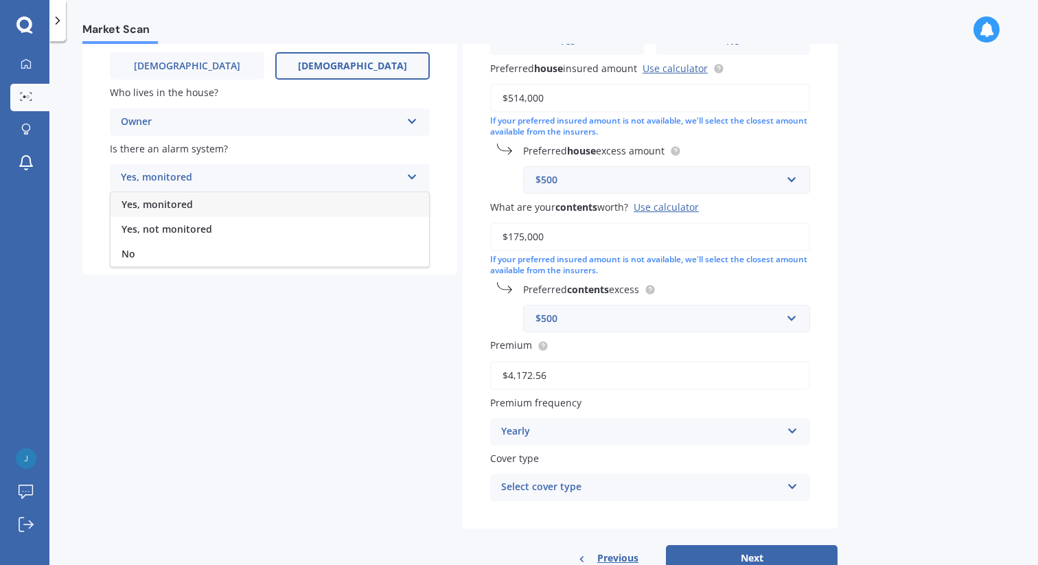
scroll to position [187, 0]
click at [261, 261] on div "No" at bounding box center [269, 254] width 318 height 25
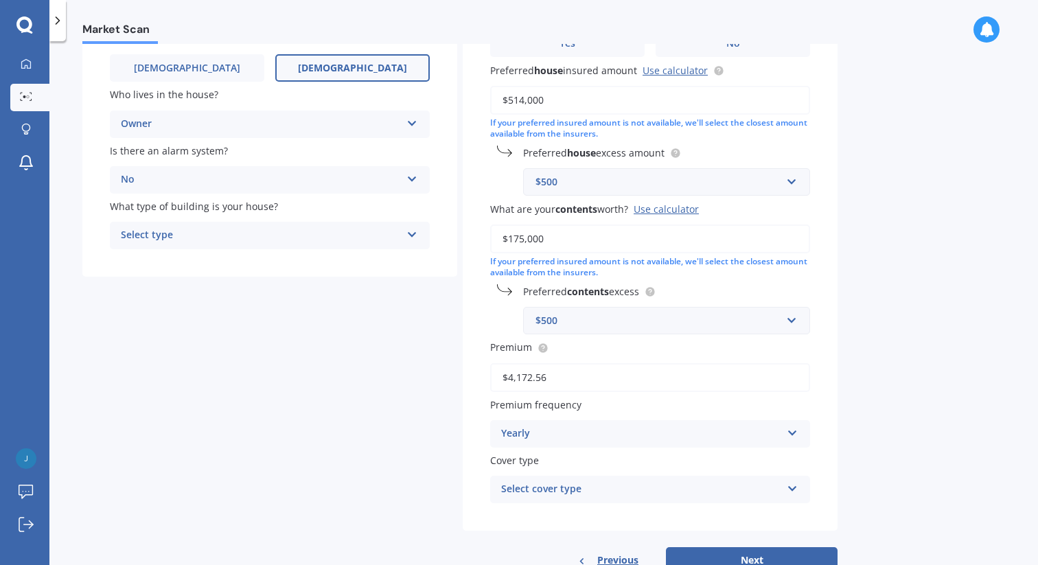
click at [419, 234] on div "Select type Freestanding Multi-unit (in a block of 6 or less) Multi-unit (in a …" at bounding box center [270, 235] width 320 height 27
click at [338, 268] on div "Freestanding" at bounding box center [269, 262] width 318 height 25
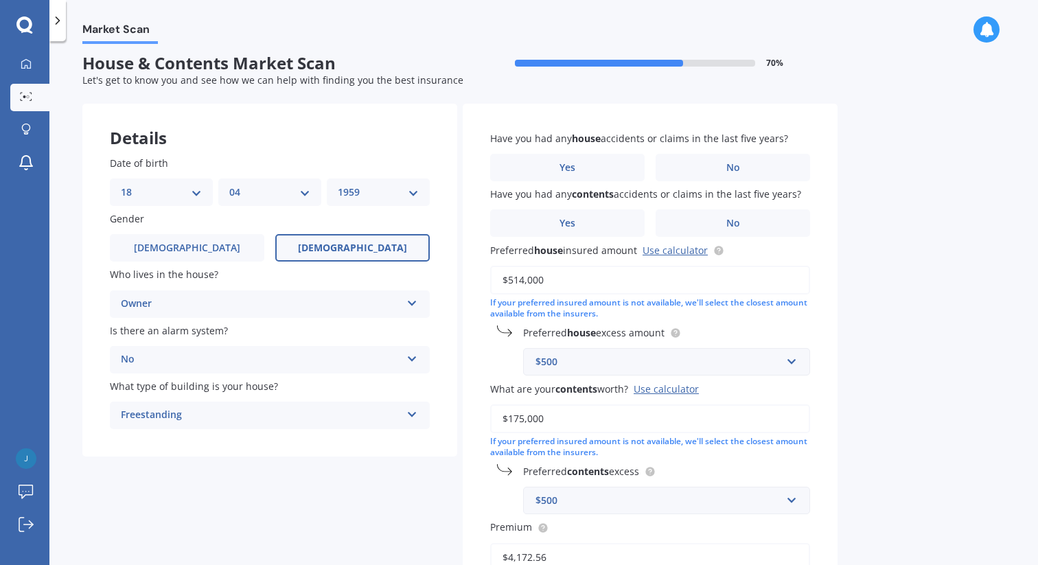
scroll to position [0, 0]
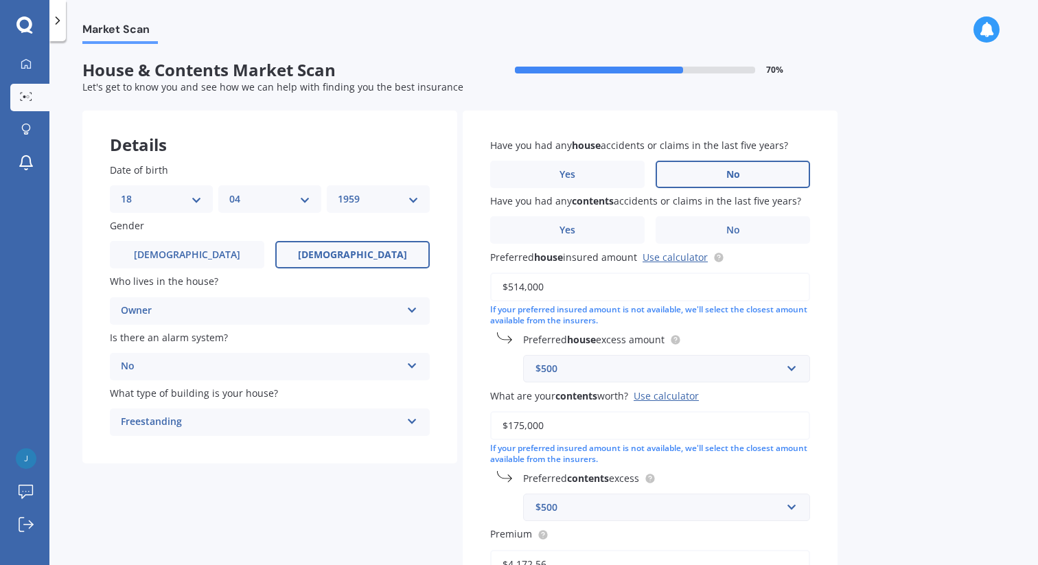
click at [738, 175] on span "No" at bounding box center [733, 175] width 14 height 12
click at [0, 0] on input "No" at bounding box center [0, 0] width 0 height 0
click at [723, 228] on label "No" at bounding box center [732, 229] width 154 height 27
click at [0, 0] on input "No" at bounding box center [0, 0] width 0 height 0
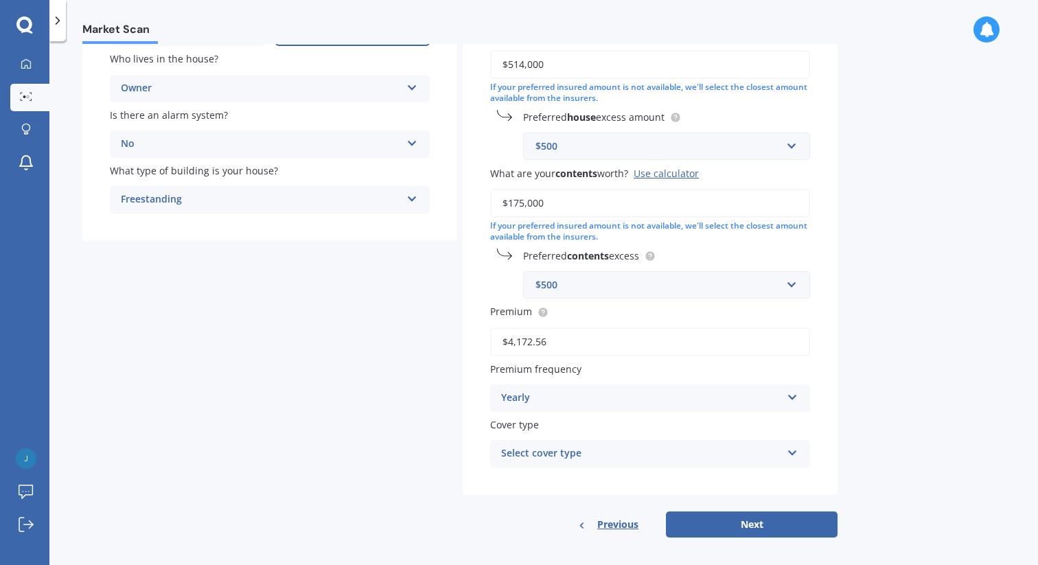
scroll to position [233, 0]
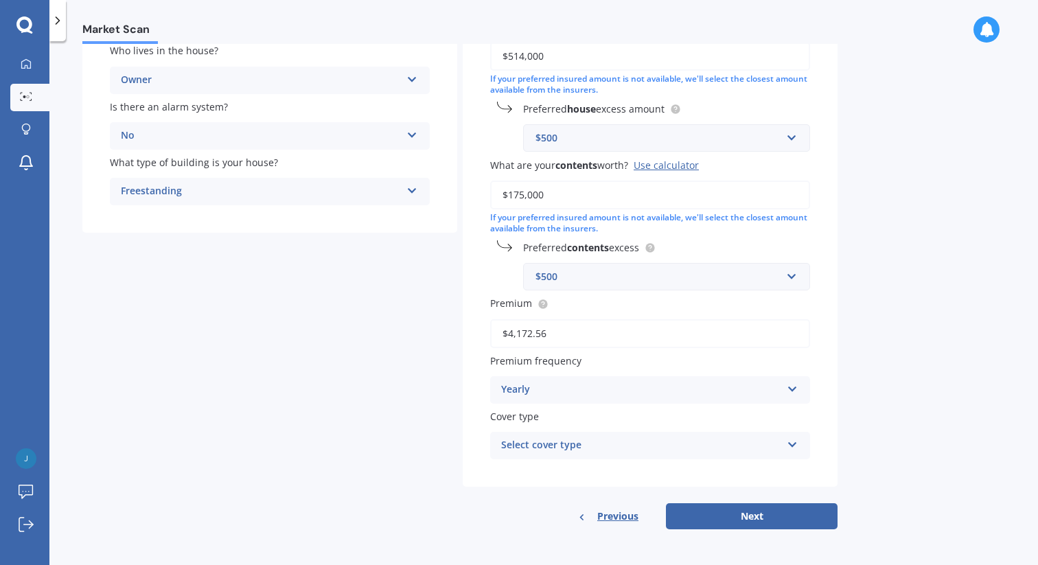
click at [788, 442] on icon at bounding box center [792, 442] width 12 height 10
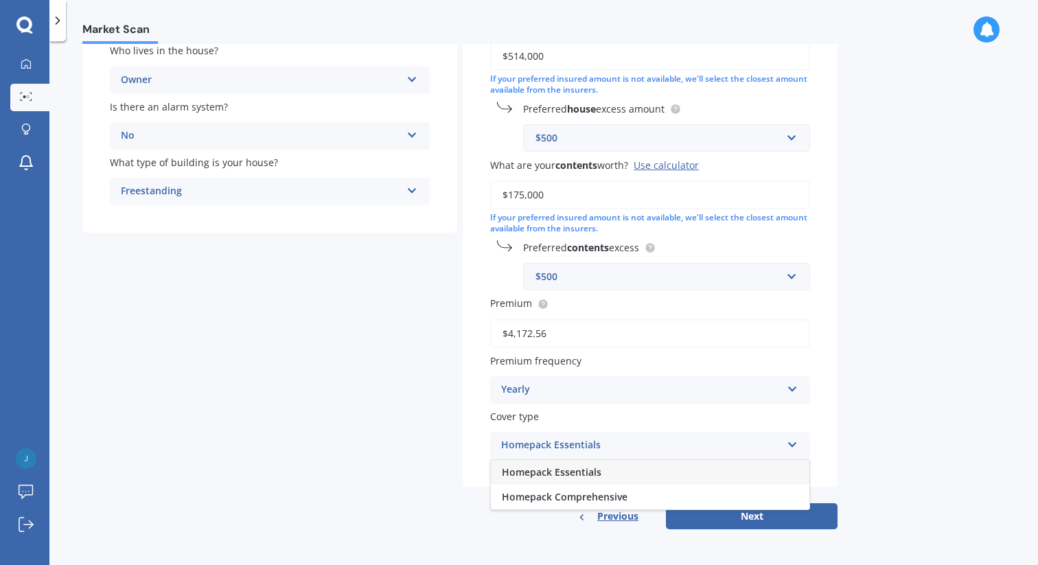
click at [713, 501] on div "Homepack Comprehensive" at bounding box center [650, 497] width 318 height 25
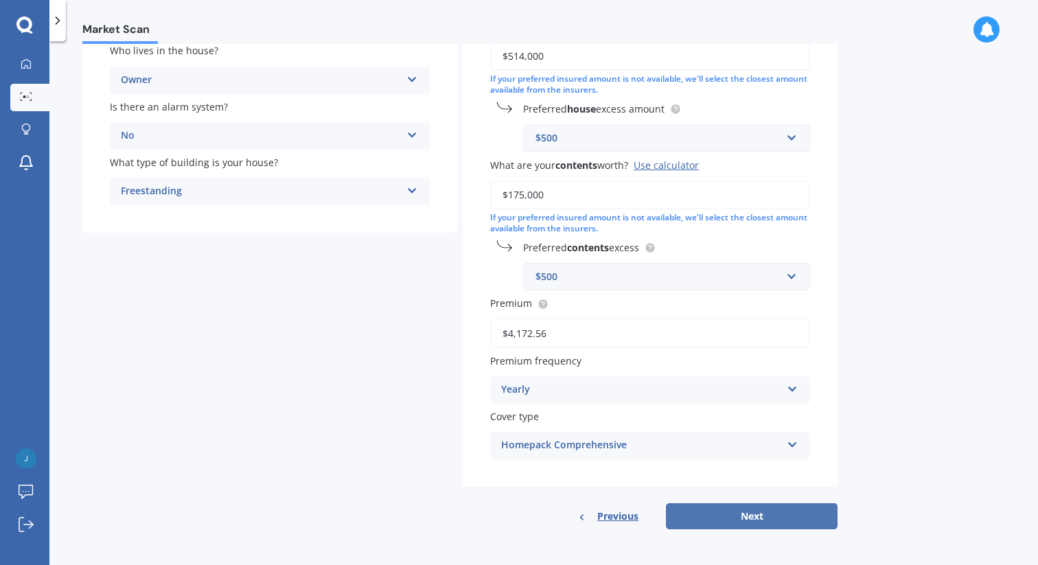
click at [739, 517] on button "Next" at bounding box center [752, 516] width 172 height 26
select select "18"
select select "04"
select select "1959"
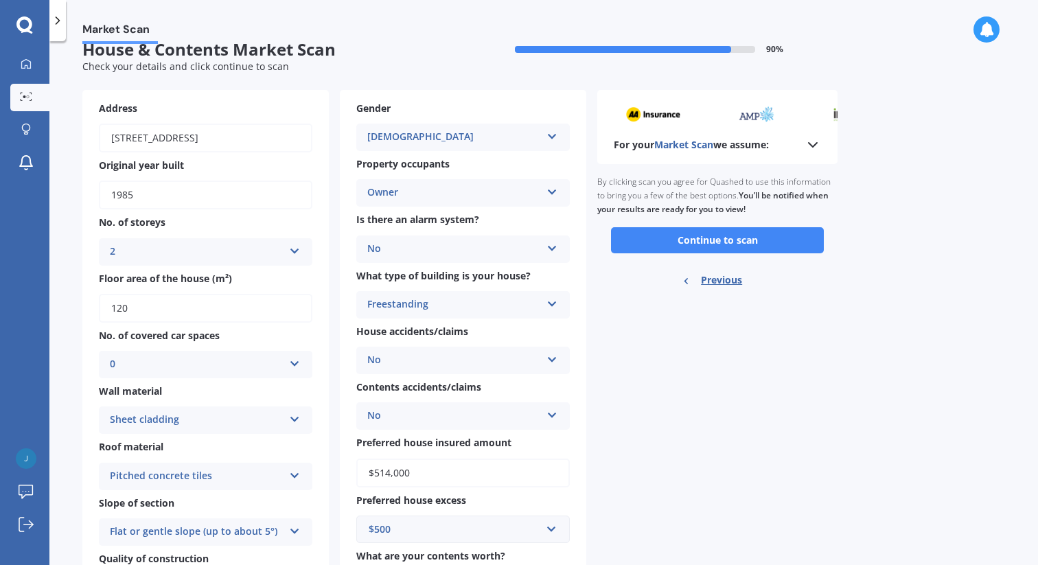
scroll to position [0, 0]
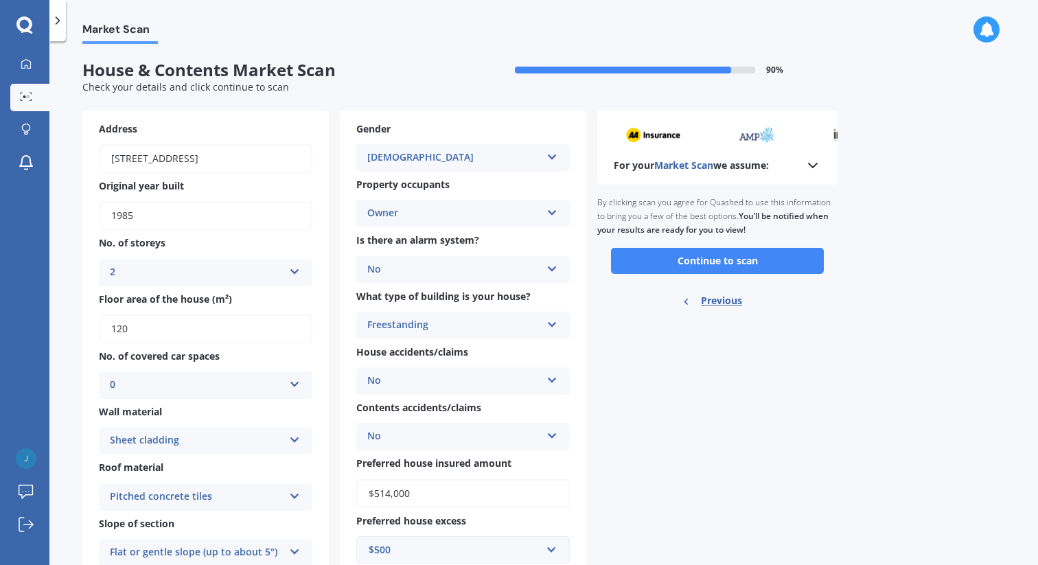
click at [712, 264] on button "Continue to scan" at bounding box center [717, 261] width 213 height 26
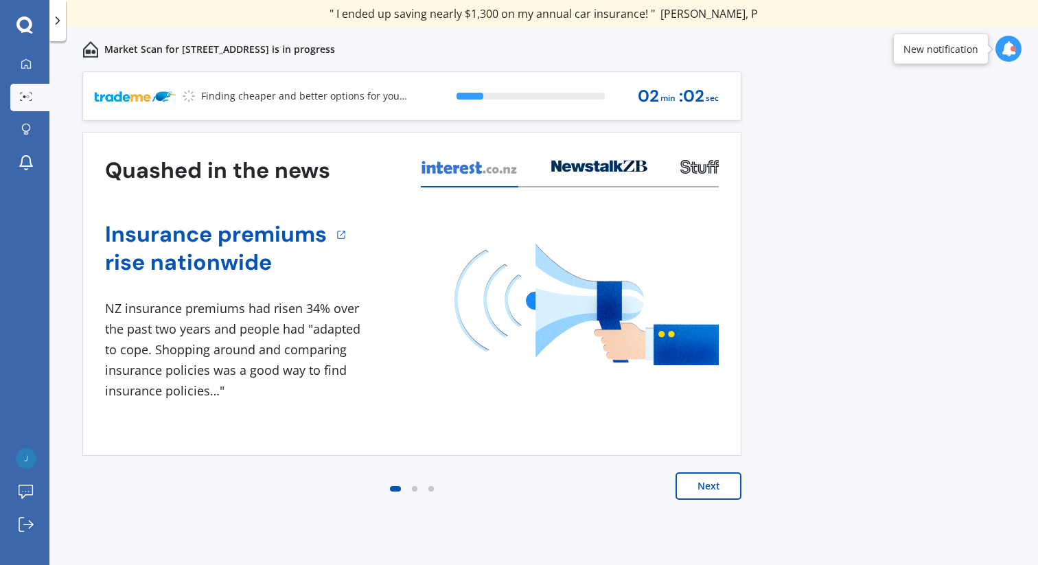
click at [1009, 51] on icon at bounding box center [1008, 48] width 15 height 15
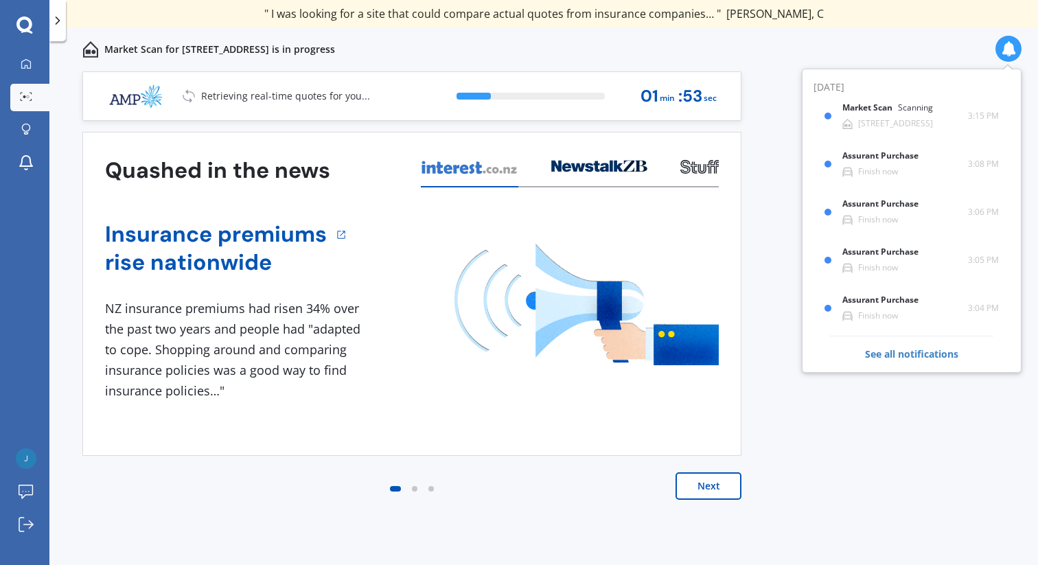
click at [1008, 51] on icon at bounding box center [1008, 48] width 15 height 15
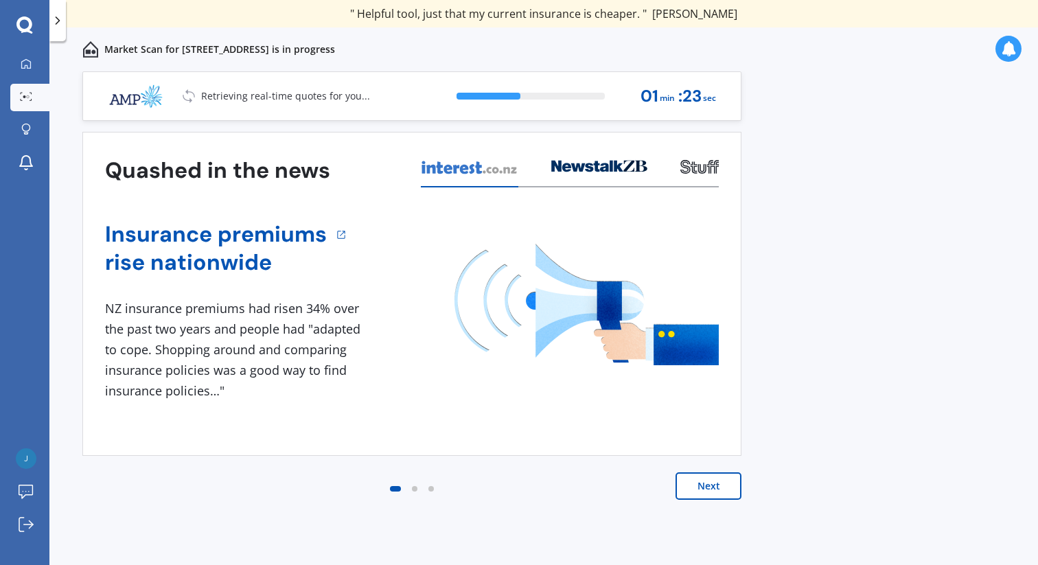
click at [714, 488] on button "Next" at bounding box center [708, 485] width 66 height 27
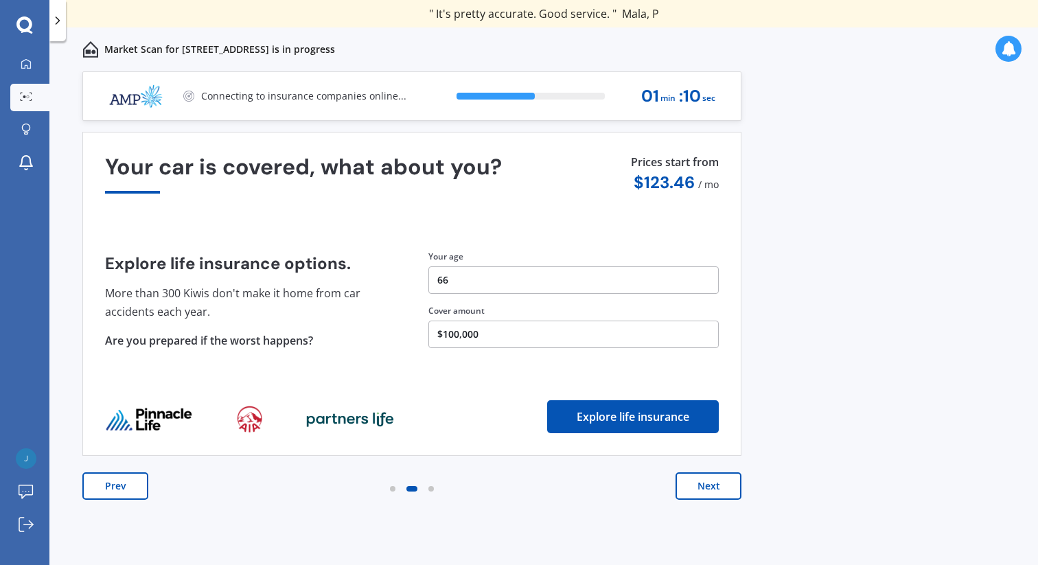
click at [110, 486] on button "Prev" at bounding box center [115, 485] width 66 height 27
